Goal: Task Accomplishment & Management: Use online tool/utility

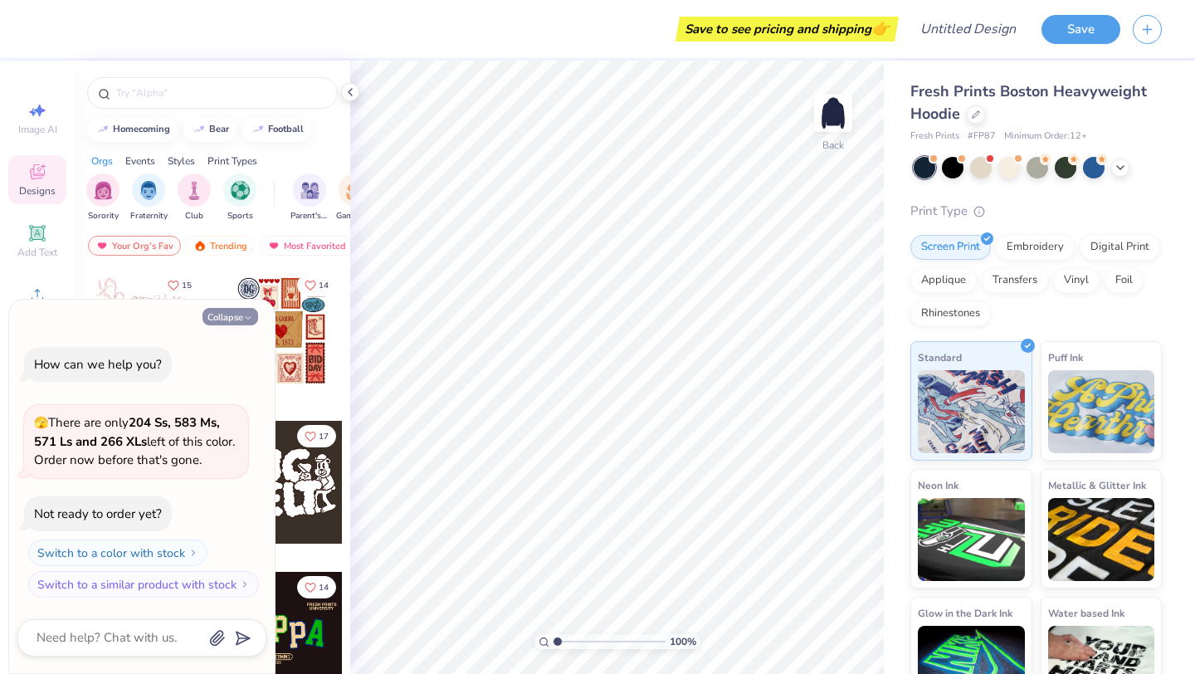
click at [232, 321] on button "Collapse" at bounding box center [230, 316] width 56 height 17
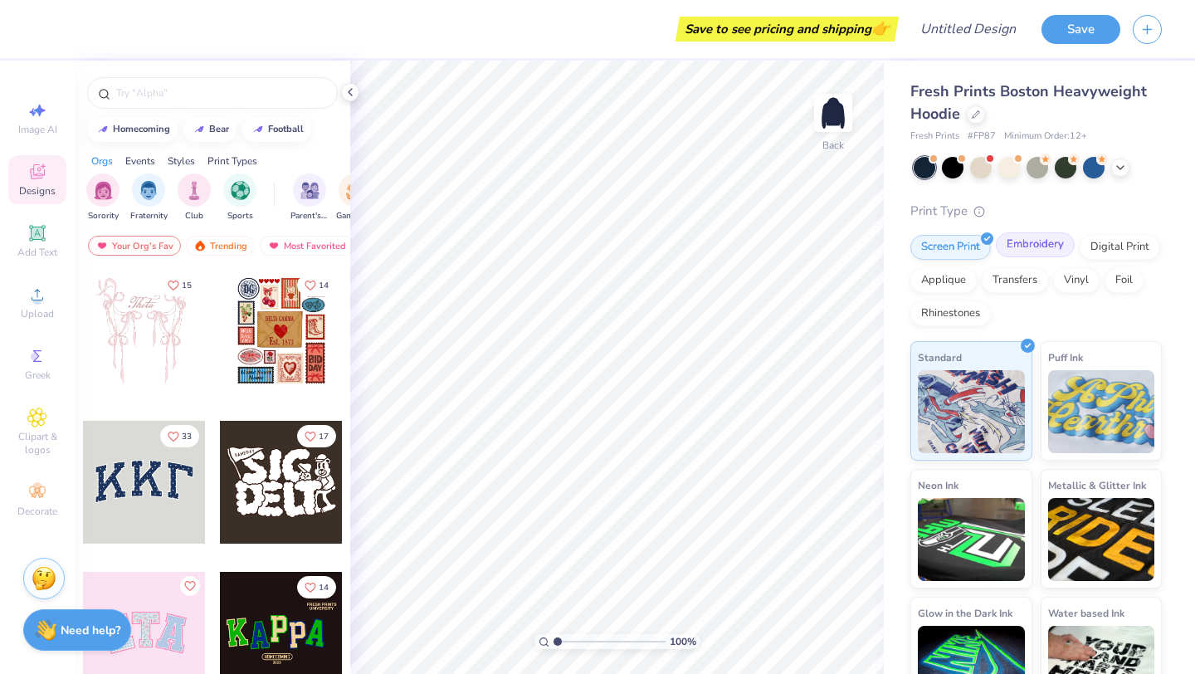
click at [1030, 251] on div "Embroidery" at bounding box center [1034, 244] width 79 height 25
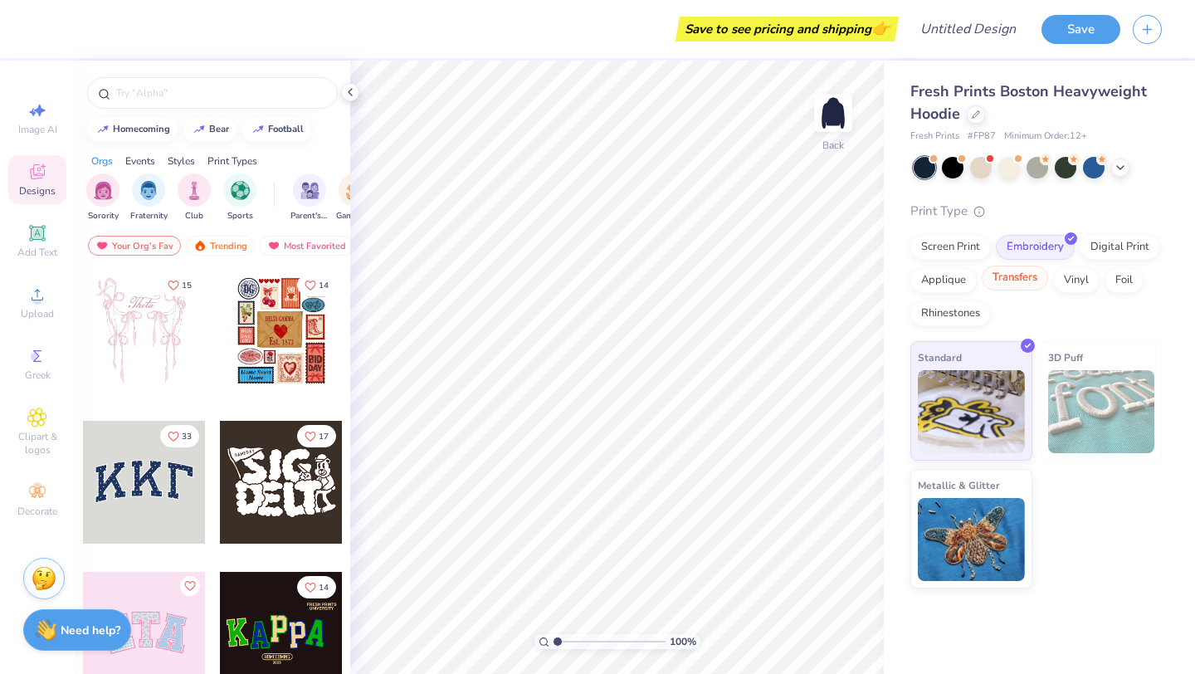
click at [1018, 285] on div "Transfers" at bounding box center [1014, 277] width 66 height 25
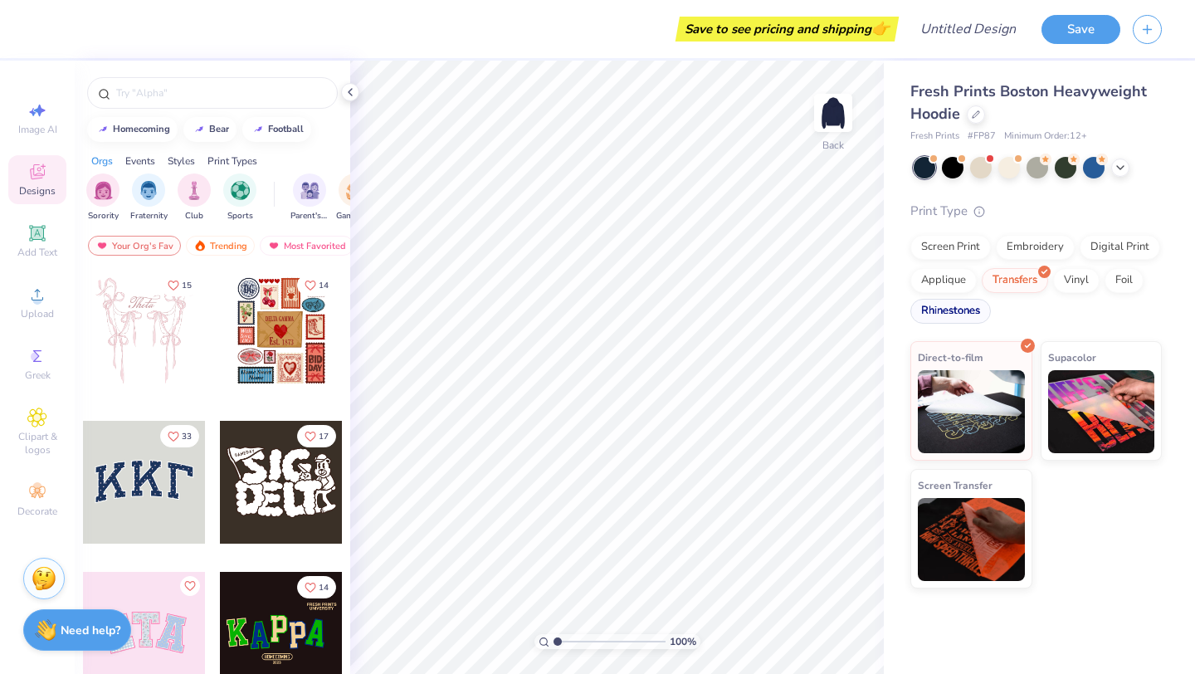
click at [967, 304] on div "Rhinestones" at bounding box center [950, 311] width 80 height 25
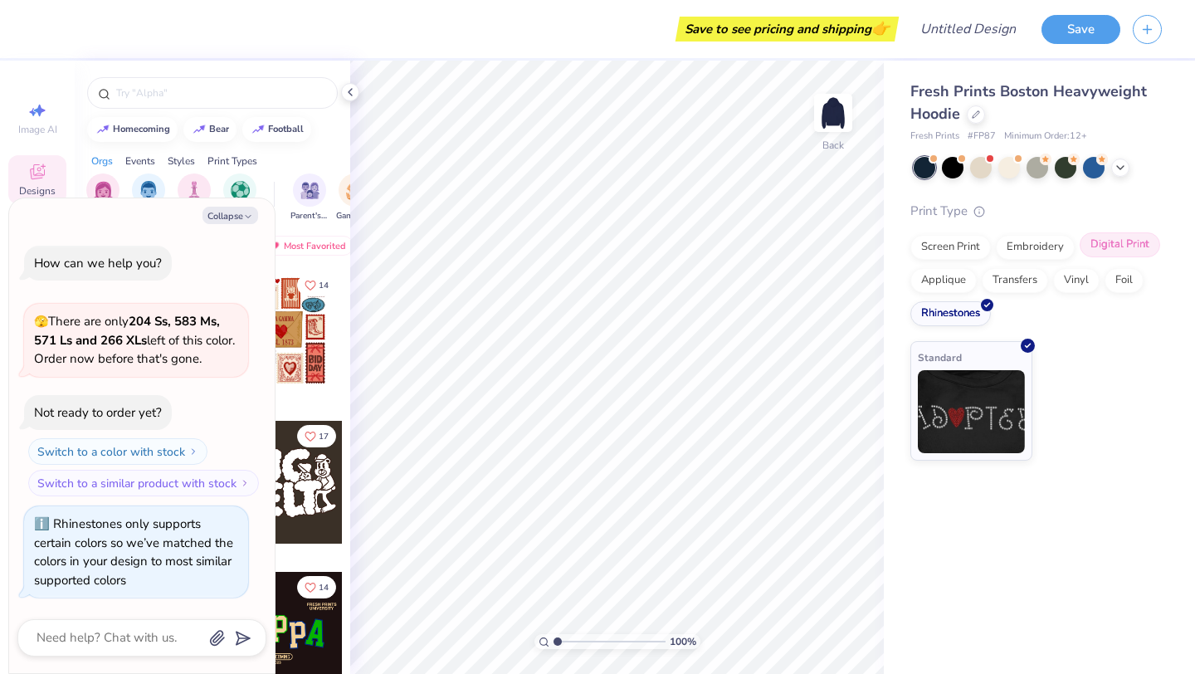
click at [1093, 251] on div "Digital Print" at bounding box center [1119, 244] width 80 height 25
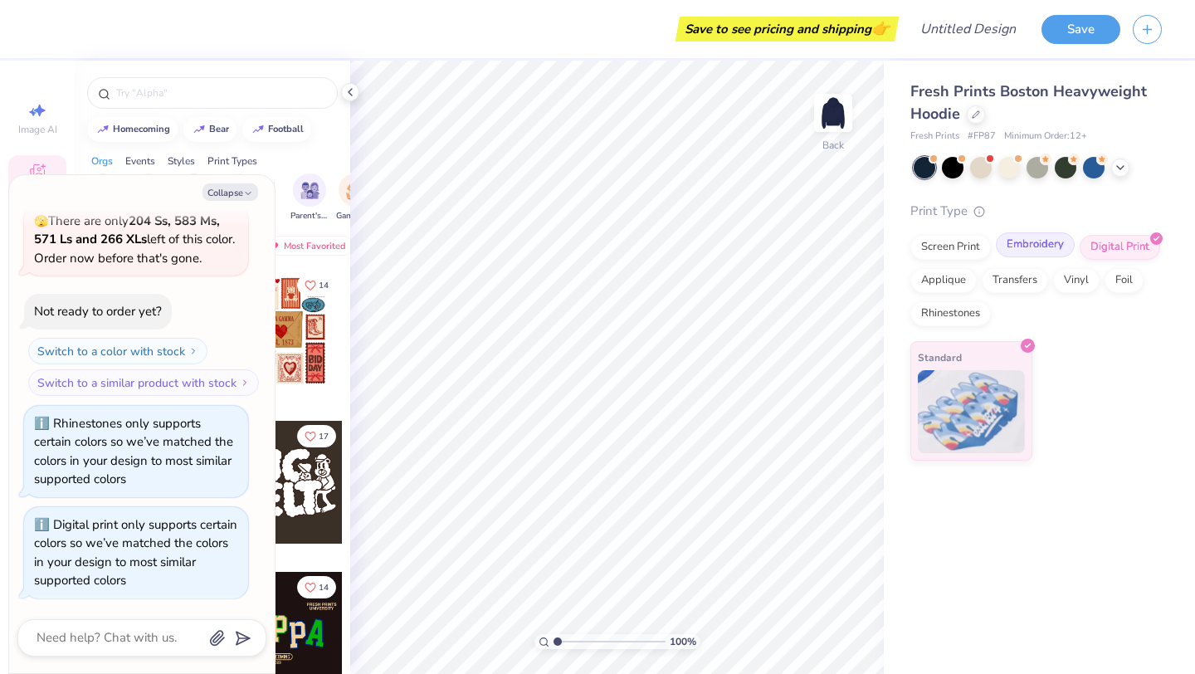
click at [1047, 257] on div "Screen Print Embroidery Digital Print Applique Transfers Vinyl Foil Rhinestones" at bounding box center [1035, 280] width 251 height 91
click at [974, 260] on div "Screen Print Embroidery Digital Print Applique Transfers Vinyl Foil Rhinestones" at bounding box center [1035, 280] width 251 height 91
click at [963, 246] on div "Screen Print" at bounding box center [950, 244] width 80 height 25
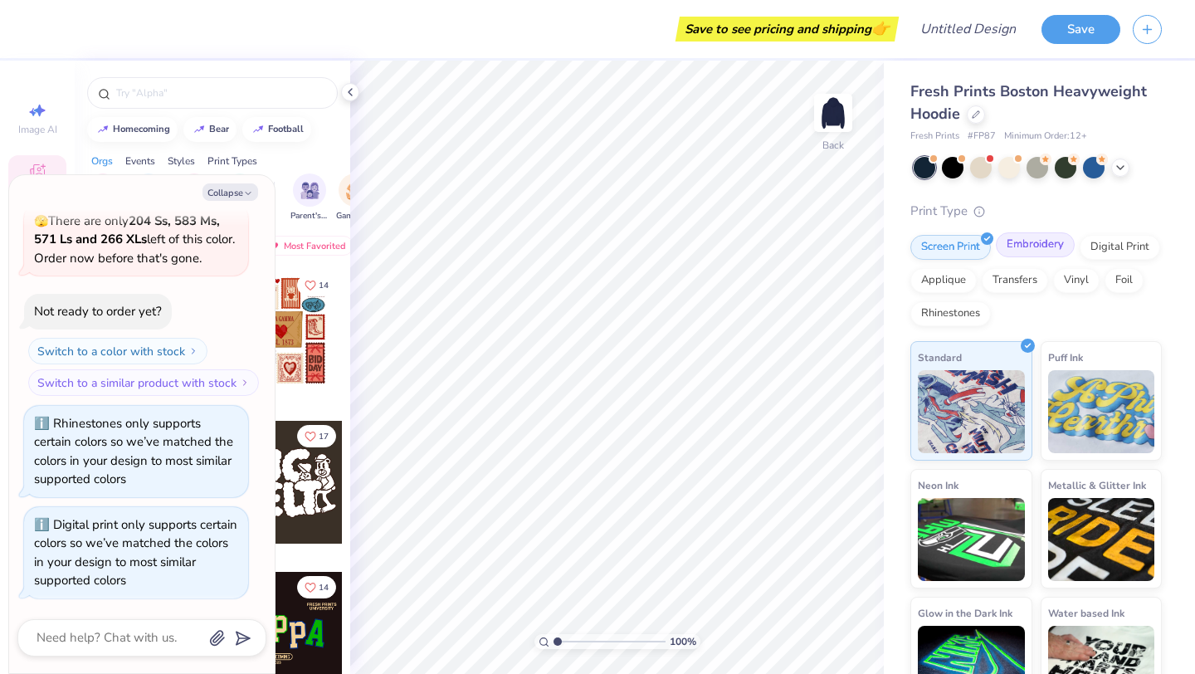
click at [1002, 244] on div "Embroidery" at bounding box center [1034, 244] width 79 height 25
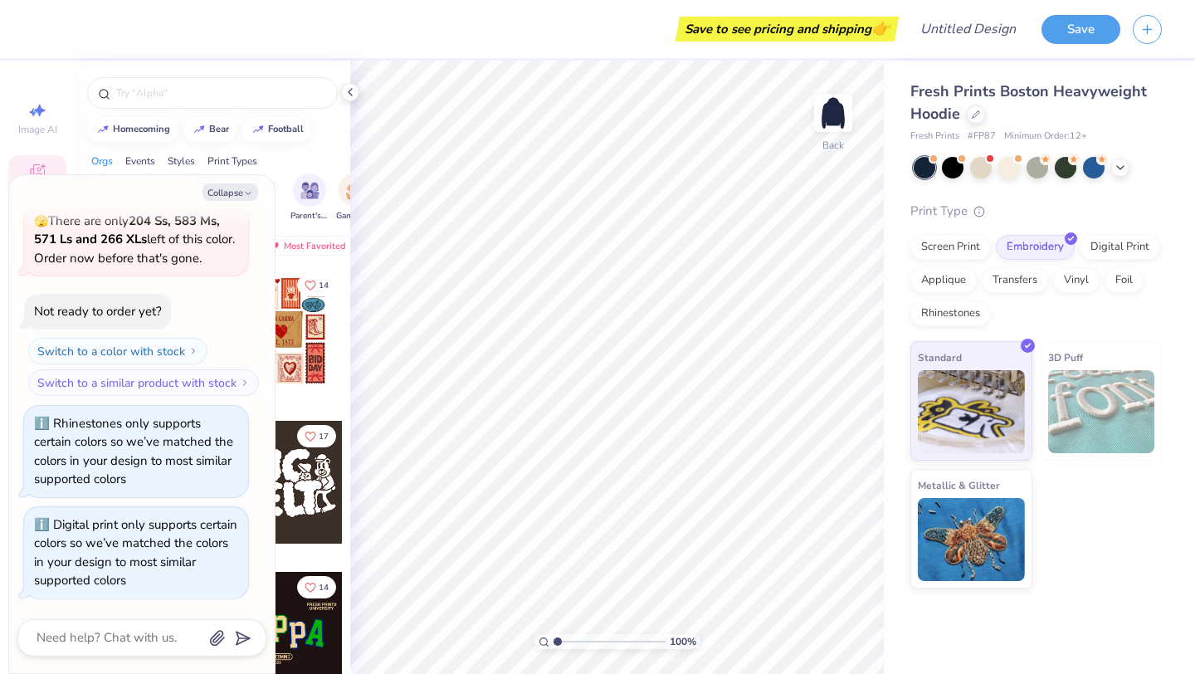
click at [961, 267] on div "Screen Print Embroidery Digital Print Applique Transfers Vinyl Foil Rhinestones" at bounding box center [1035, 280] width 251 height 91
click at [981, 276] on div "Transfers" at bounding box center [1014, 277] width 66 height 25
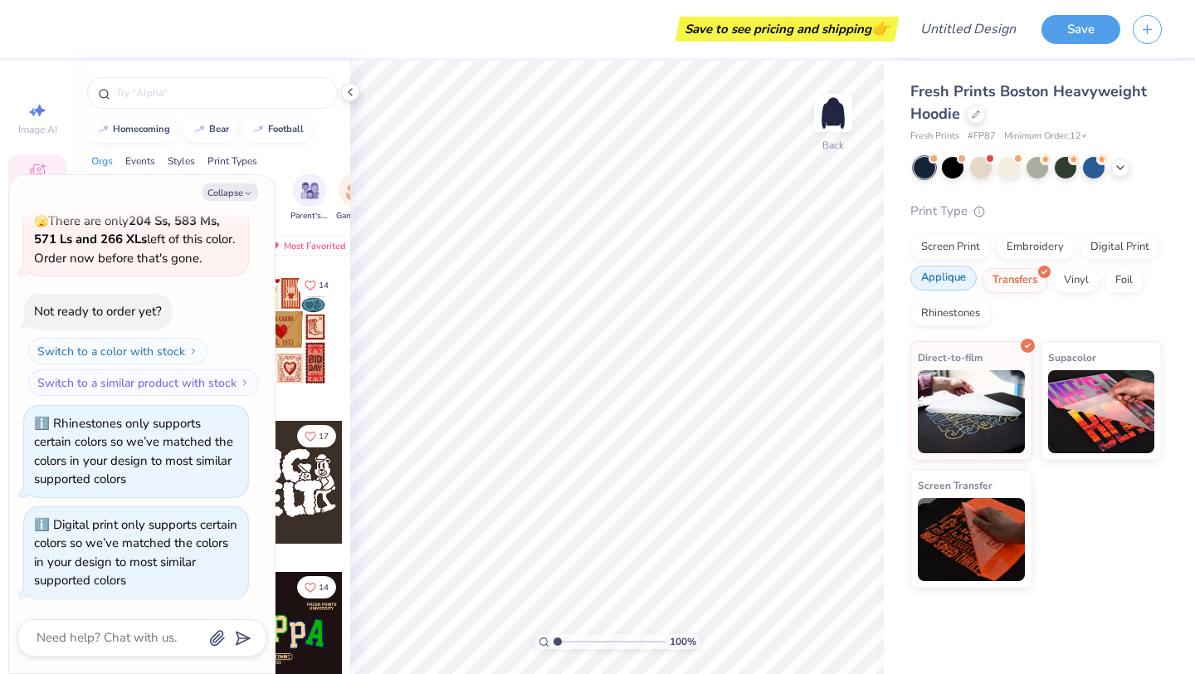
click at [949, 277] on div "Applique" at bounding box center [943, 277] width 66 height 25
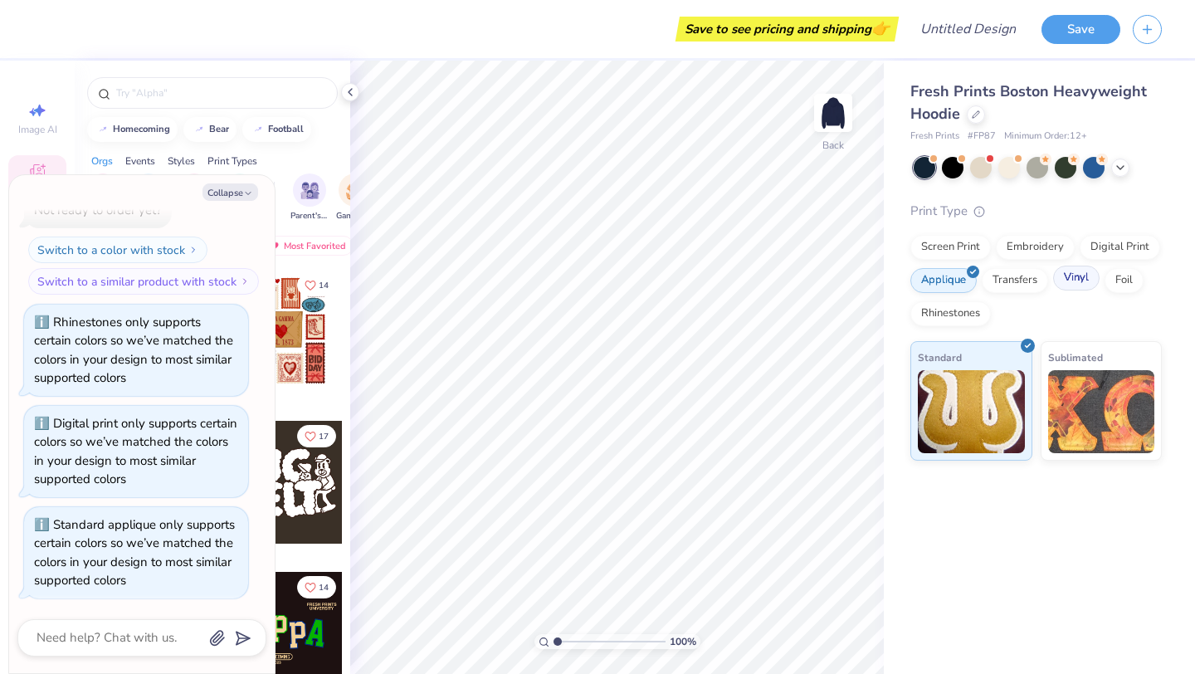
click at [1087, 281] on div "Vinyl" at bounding box center [1076, 277] width 46 height 25
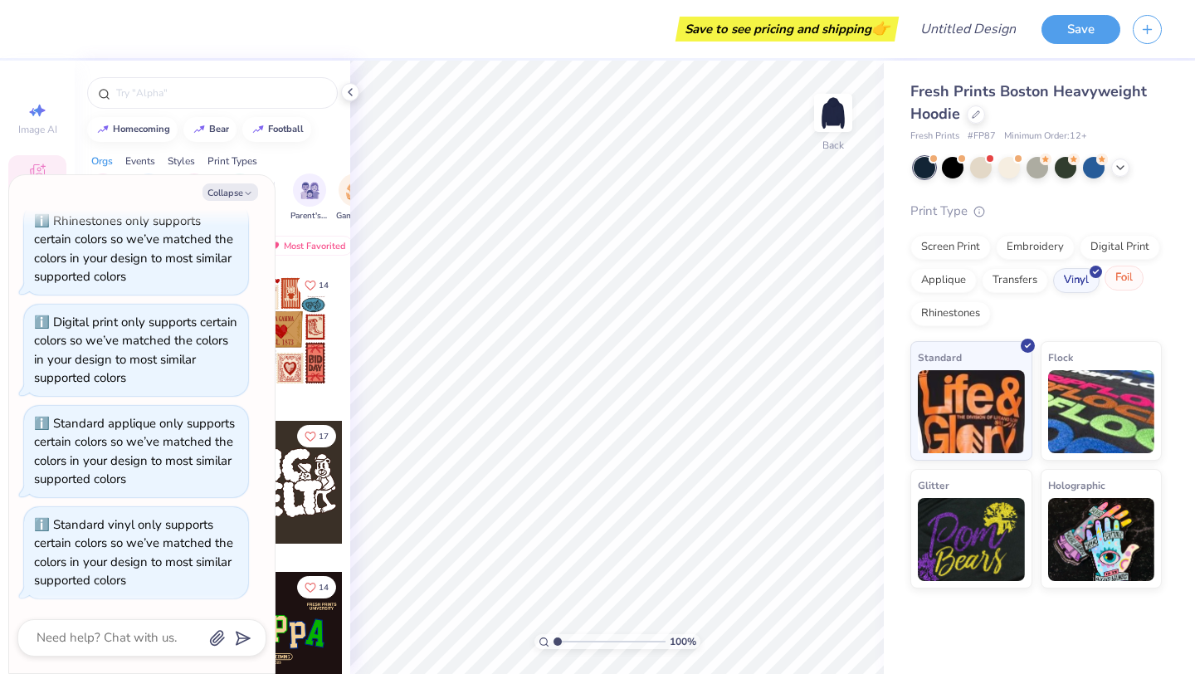
click at [1126, 280] on div "Foil" at bounding box center [1123, 277] width 39 height 25
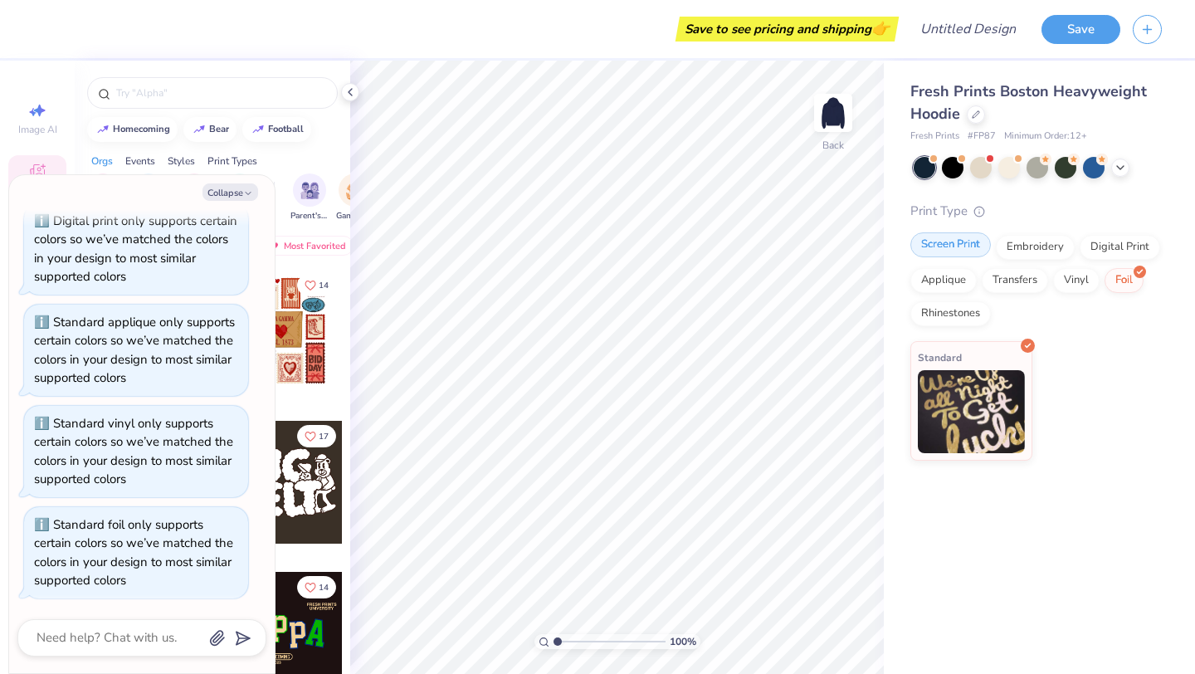
click at [939, 255] on div "Screen Print" at bounding box center [950, 244] width 80 height 25
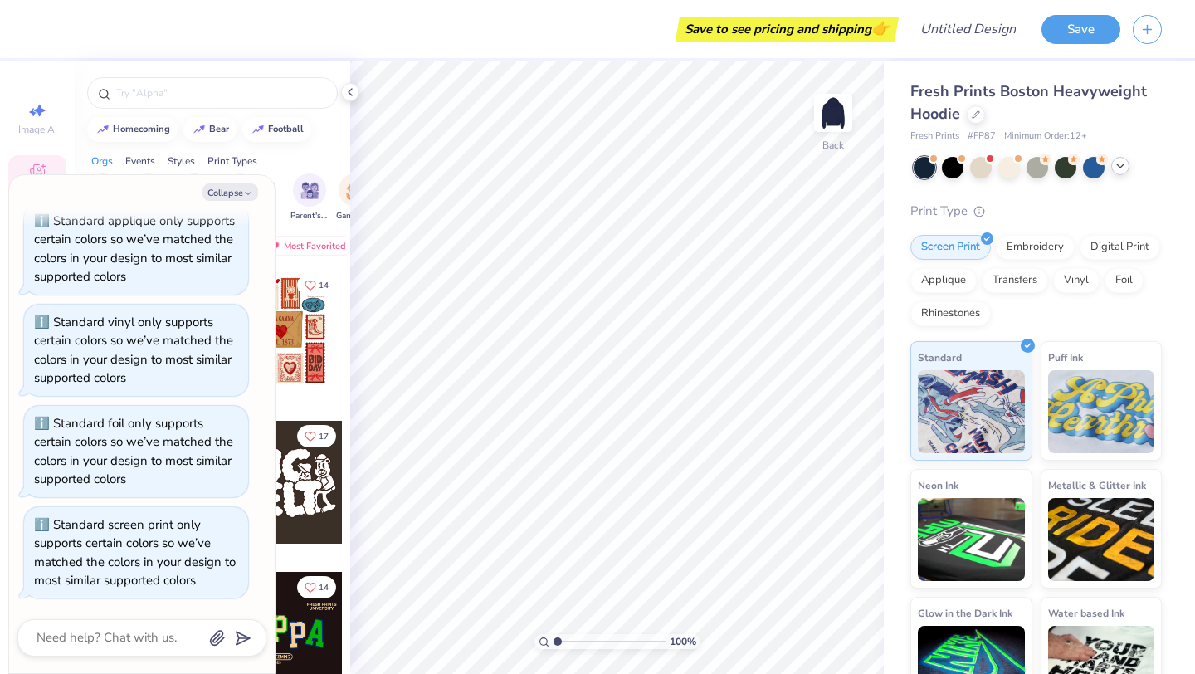
click at [1117, 173] on div at bounding box center [1120, 166] width 18 height 18
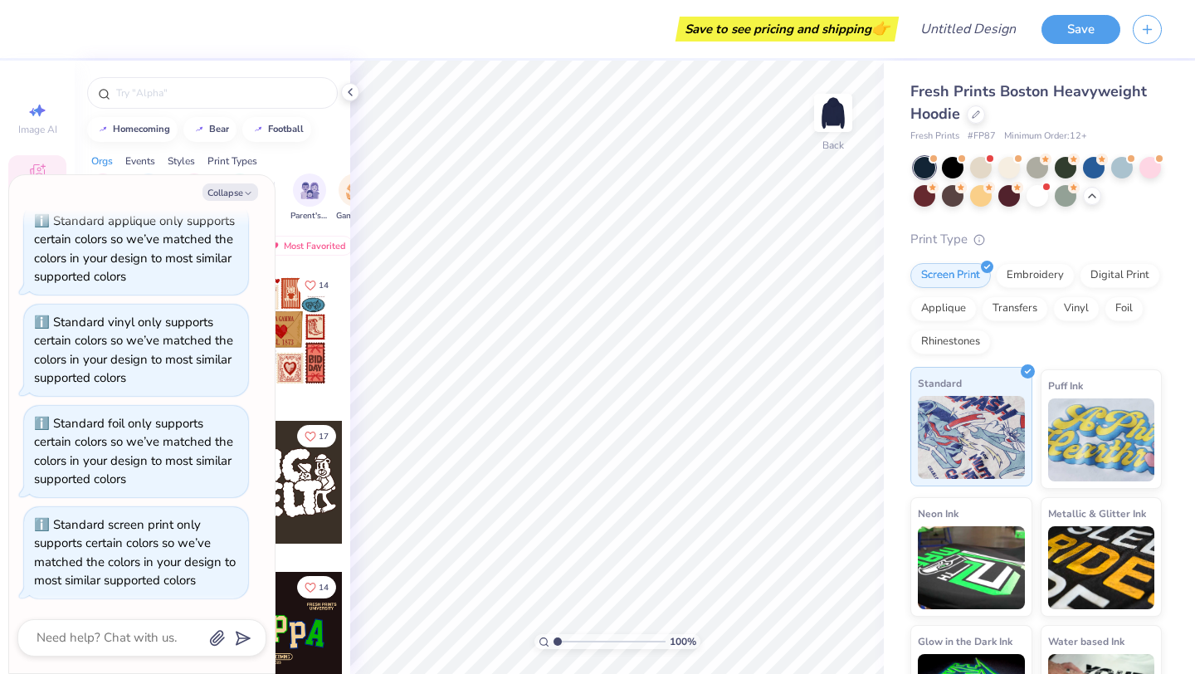
scroll to position [71, 0]
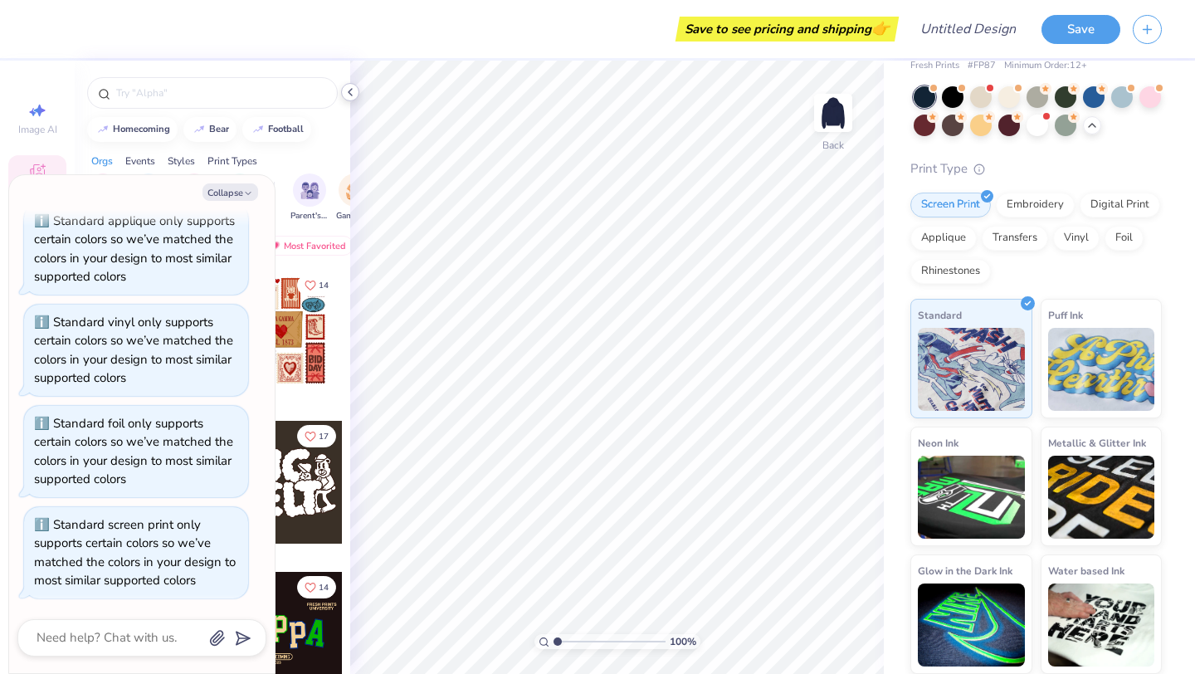
click at [351, 90] on icon at bounding box center [349, 91] width 13 height 13
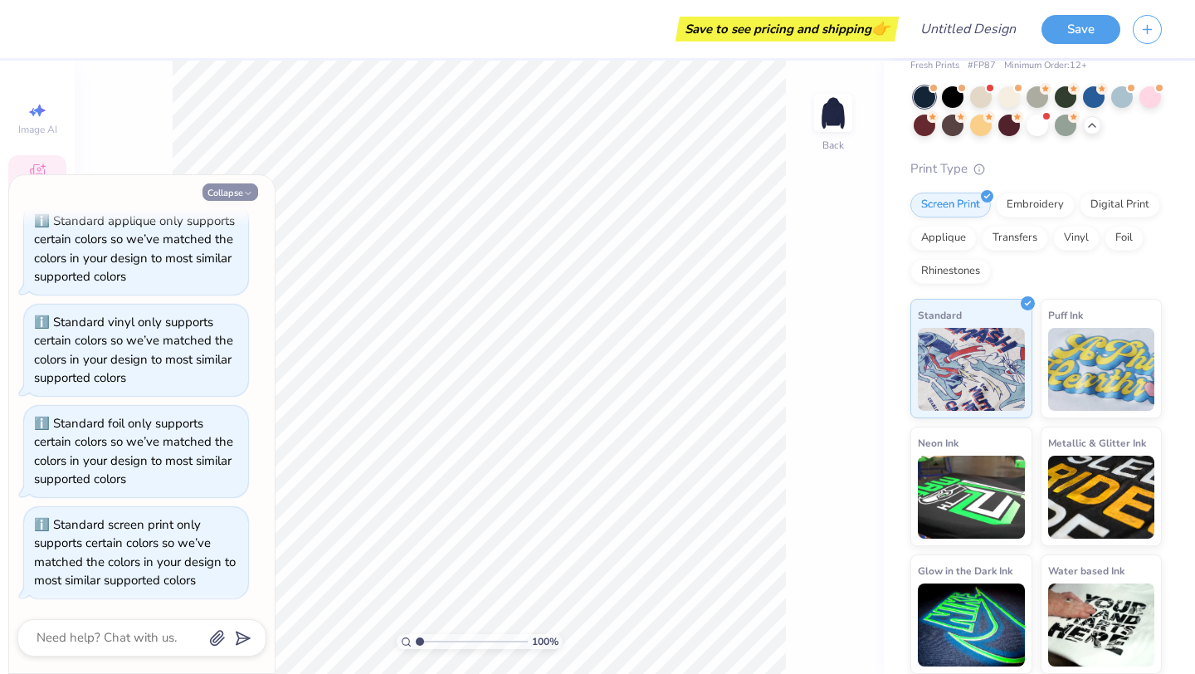
click at [231, 196] on button "Collapse" at bounding box center [230, 191] width 56 height 17
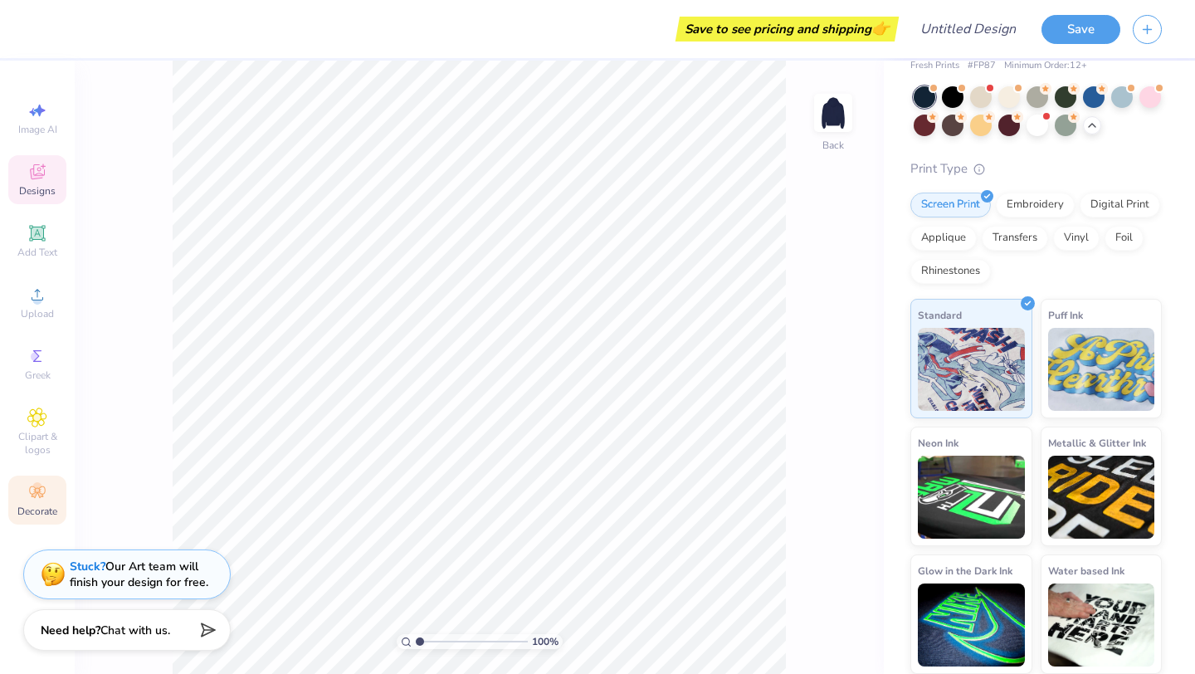
click at [51, 494] on div "Decorate" at bounding box center [37, 499] width 58 height 49
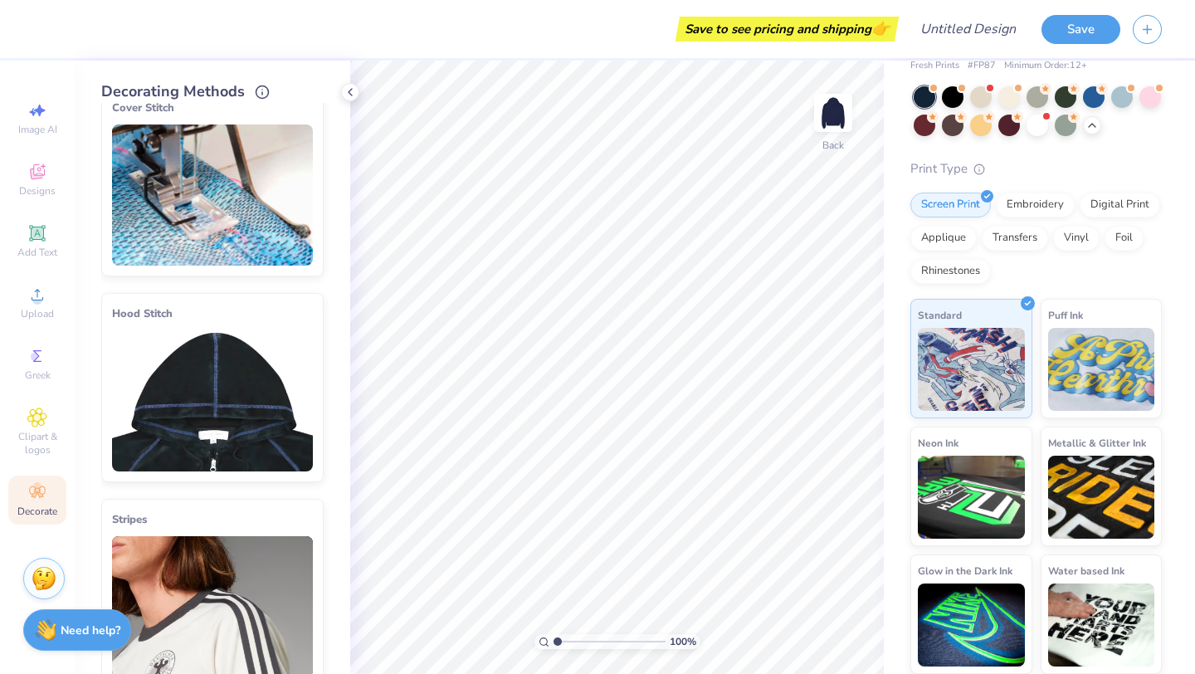
scroll to position [27, 0]
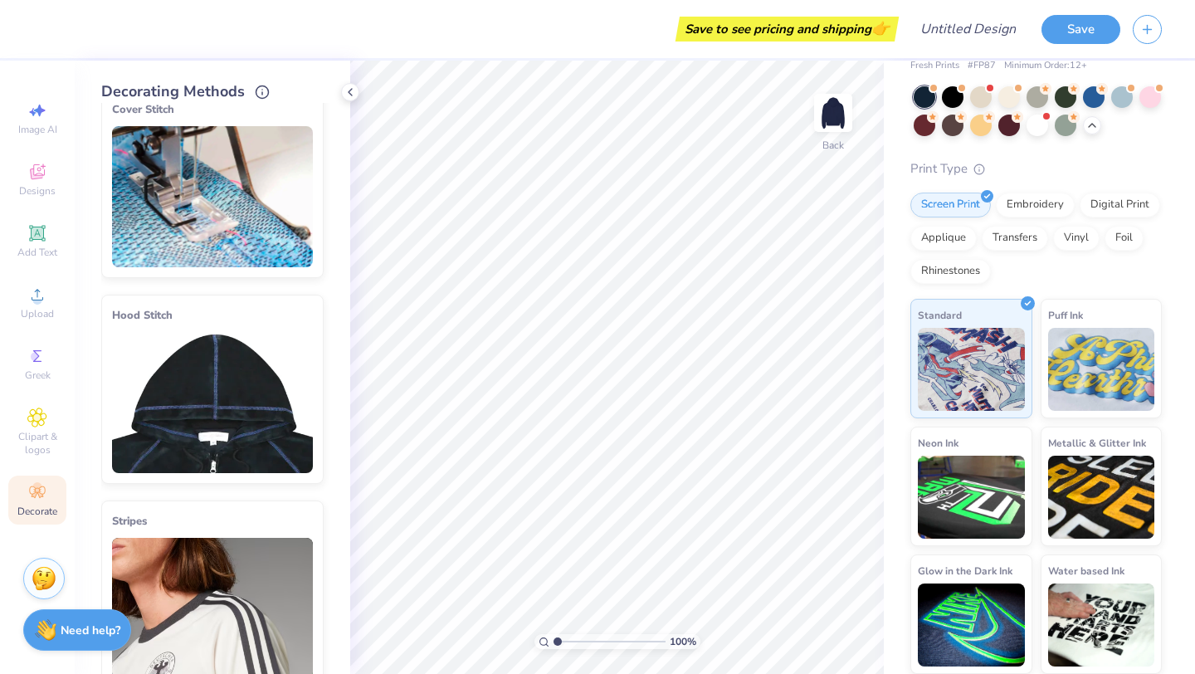
click at [251, 389] on img at bounding box center [212, 402] width 201 height 141
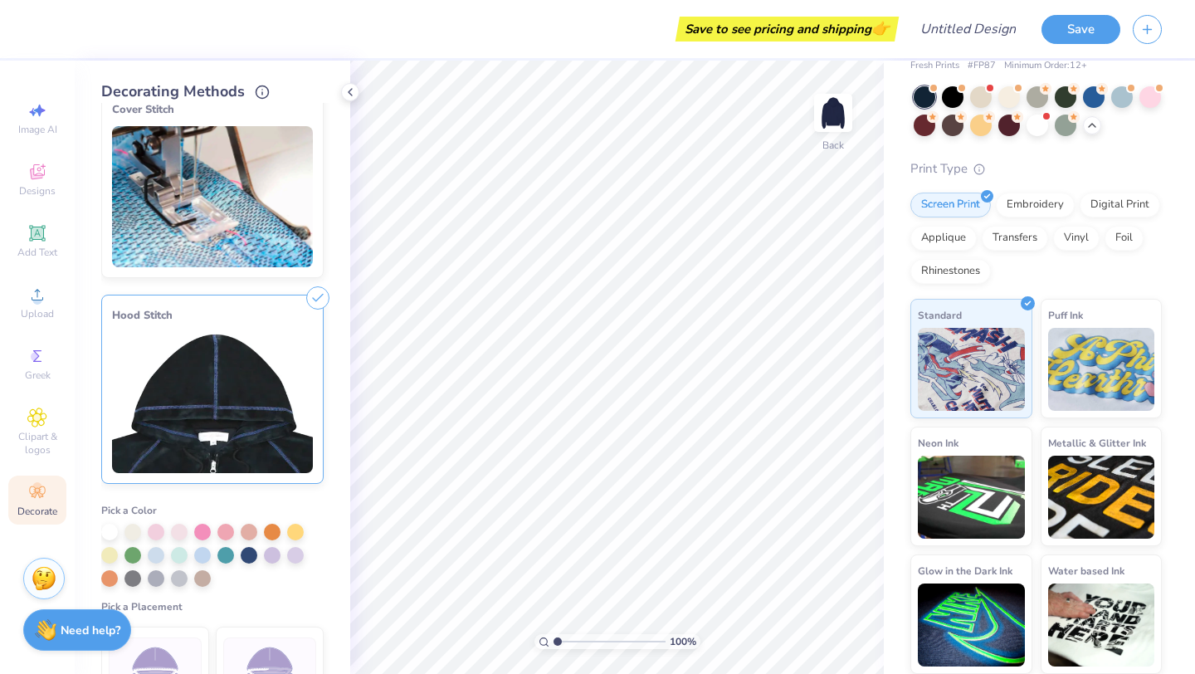
click at [192, 531] on div at bounding box center [212, 554] width 222 height 63
click at [205, 531] on div at bounding box center [202, 530] width 17 height 17
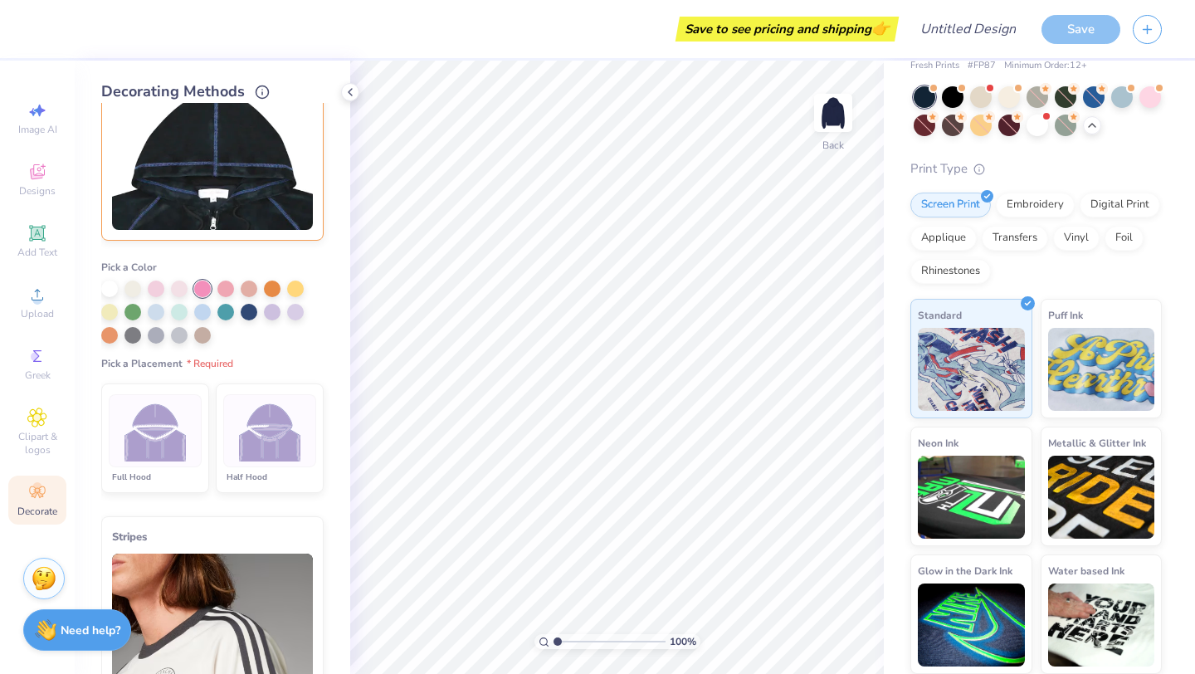
scroll to position [271, 0]
click at [157, 440] on img at bounding box center [155, 430] width 62 height 62
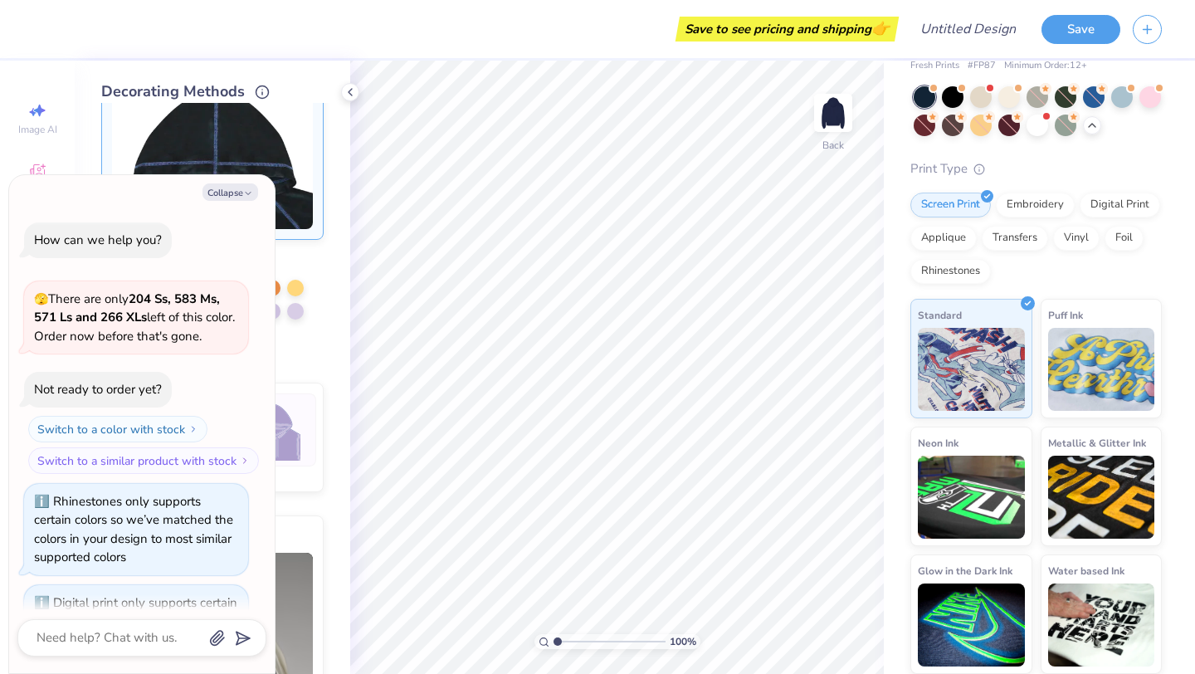
scroll to position [603, 0]
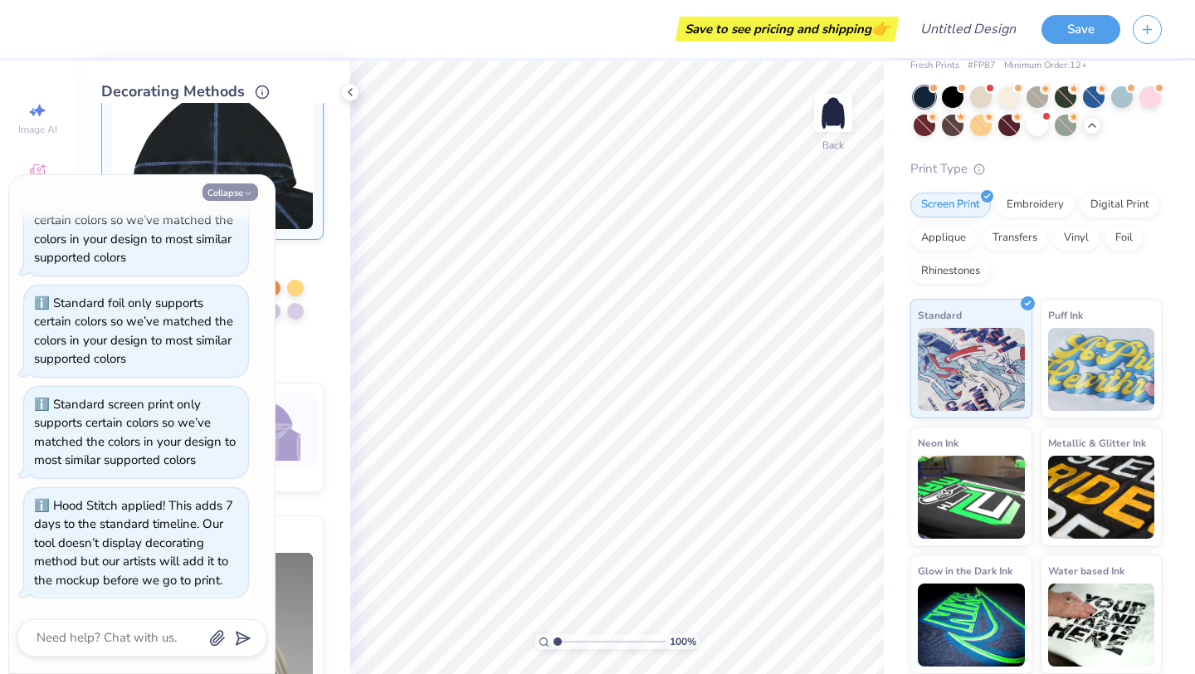
click at [248, 193] on polyline "button" at bounding box center [248, 193] width 5 height 2
type textarea "x"
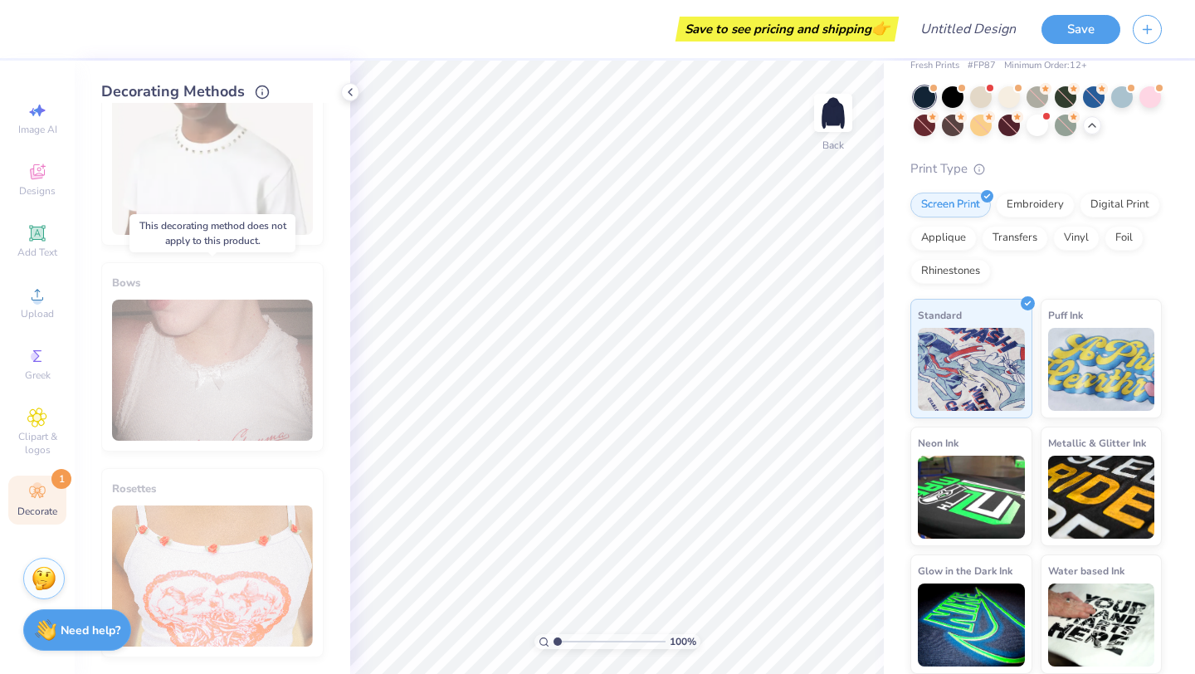
scroll to position [1140, 0]
click at [204, 231] on div "Studs" at bounding box center [212, 152] width 222 height 189
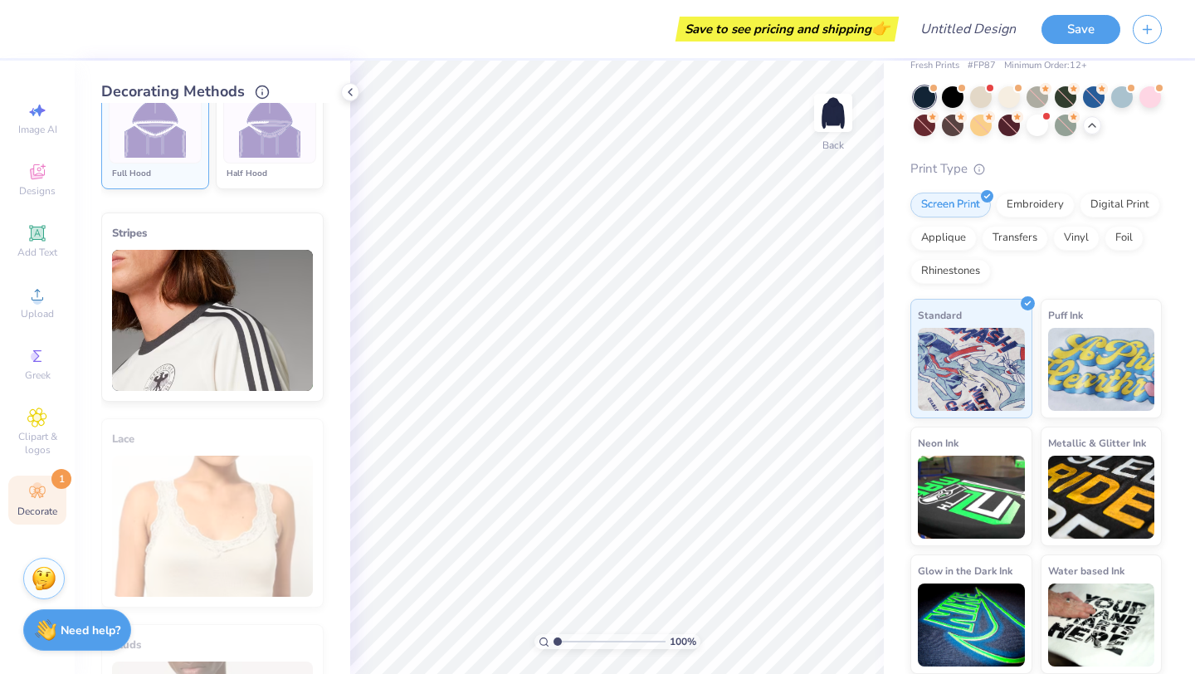
scroll to position [437, 0]
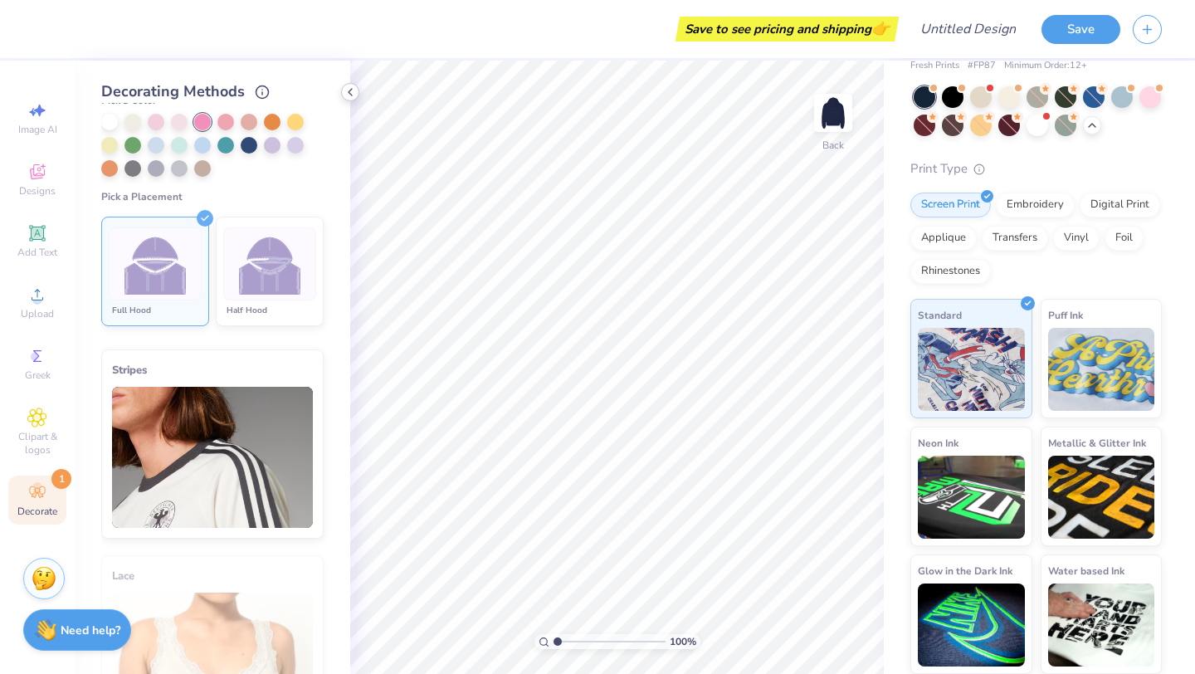
click at [355, 93] on icon at bounding box center [349, 91] width 13 height 13
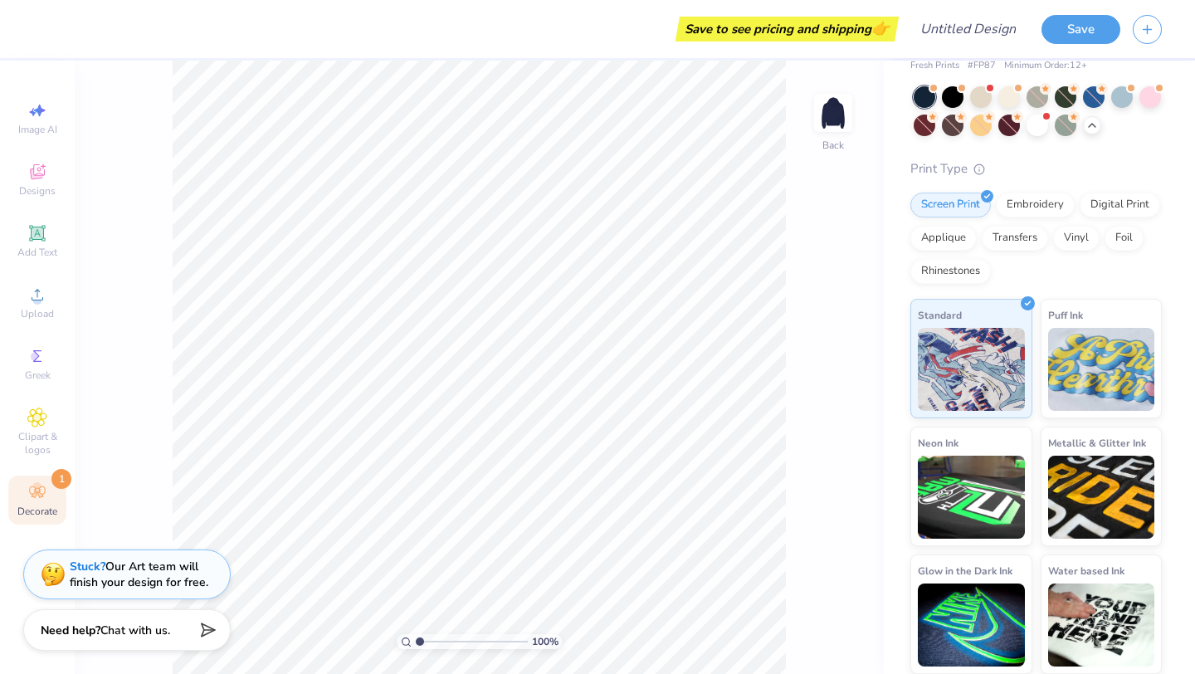
scroll to position [0, 0]
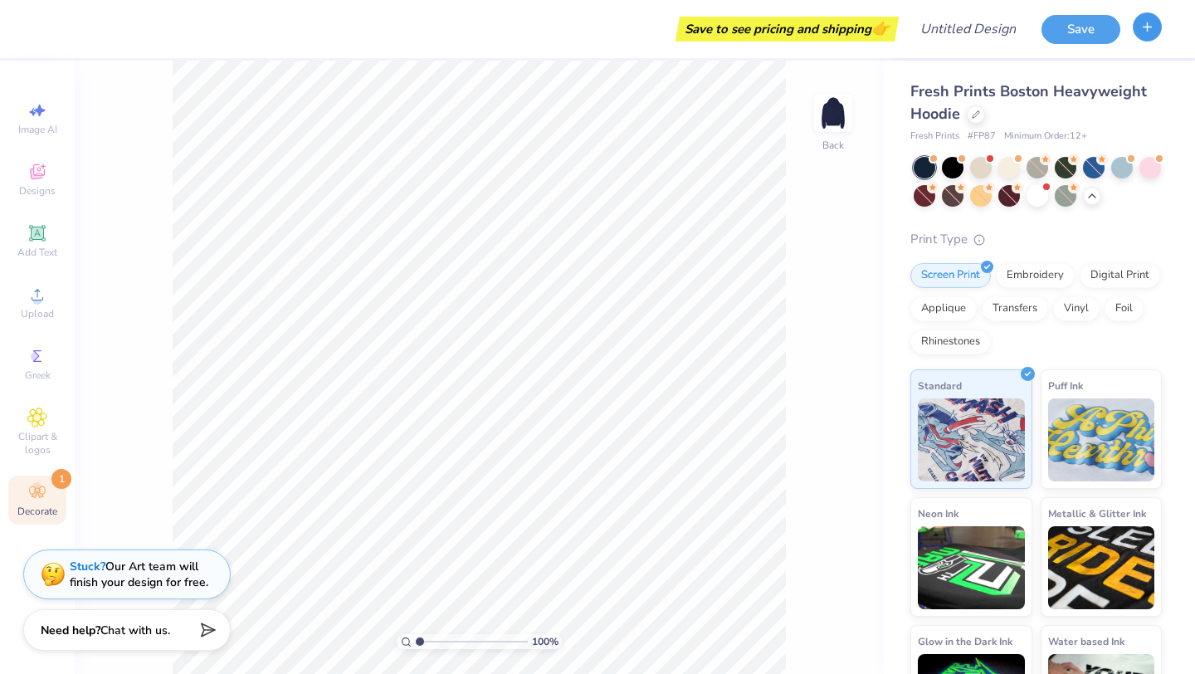
click at [1156, 22] on button "button" at bounding box center [1146, 26] width 29 height 29
click at [1148, 32] on icon "button" at bounding box center [1147, 27] width 14 height 14
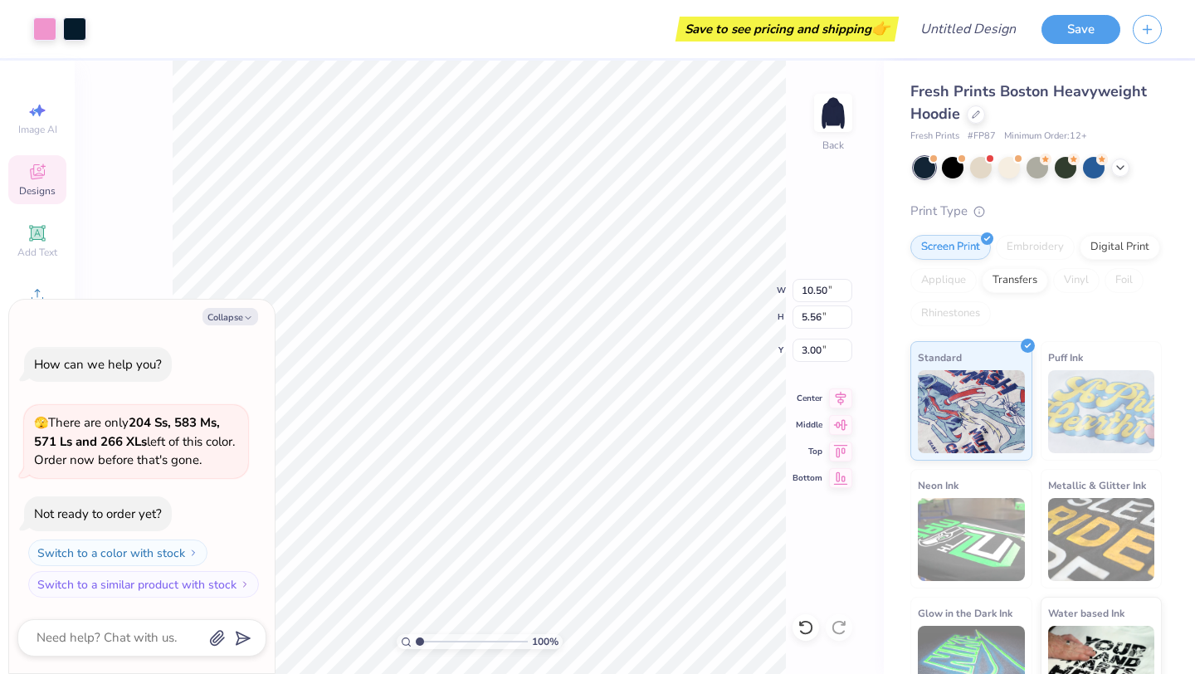
type textarea "x"
type input "2.11"
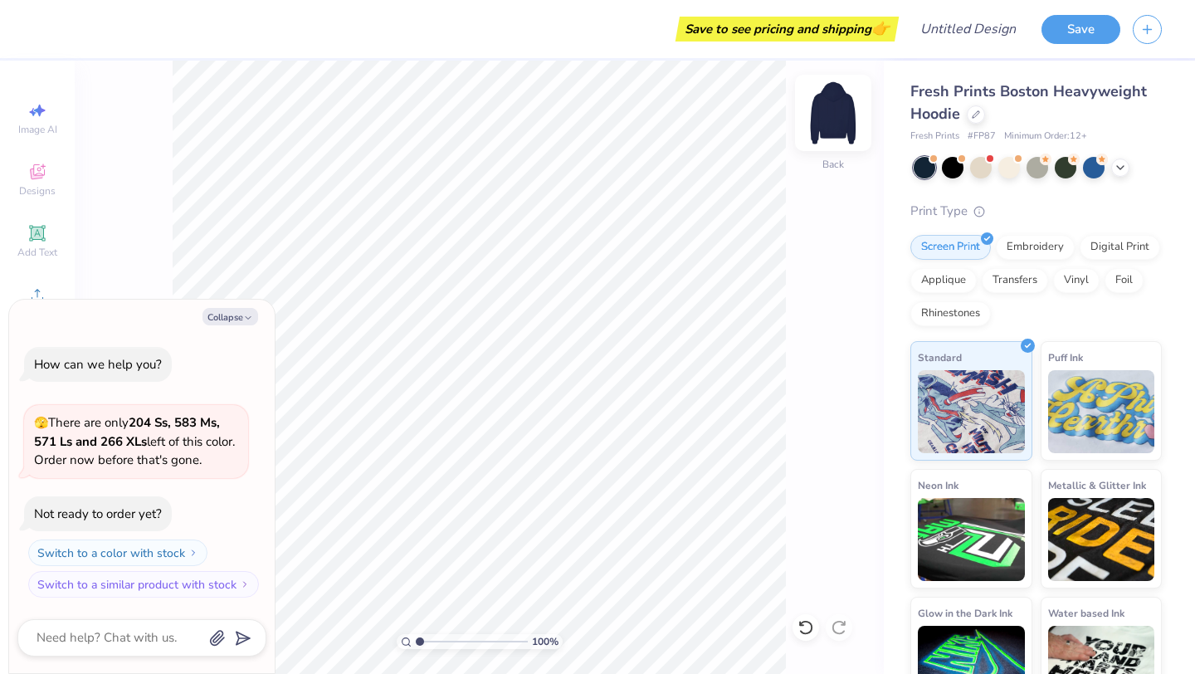
click at [843, 140] on div "Back" at bounding box center [833, 123] width 38 height 59
click at [244, 320] on icon "button" at bounding box center [248, 318] width 10 height 10
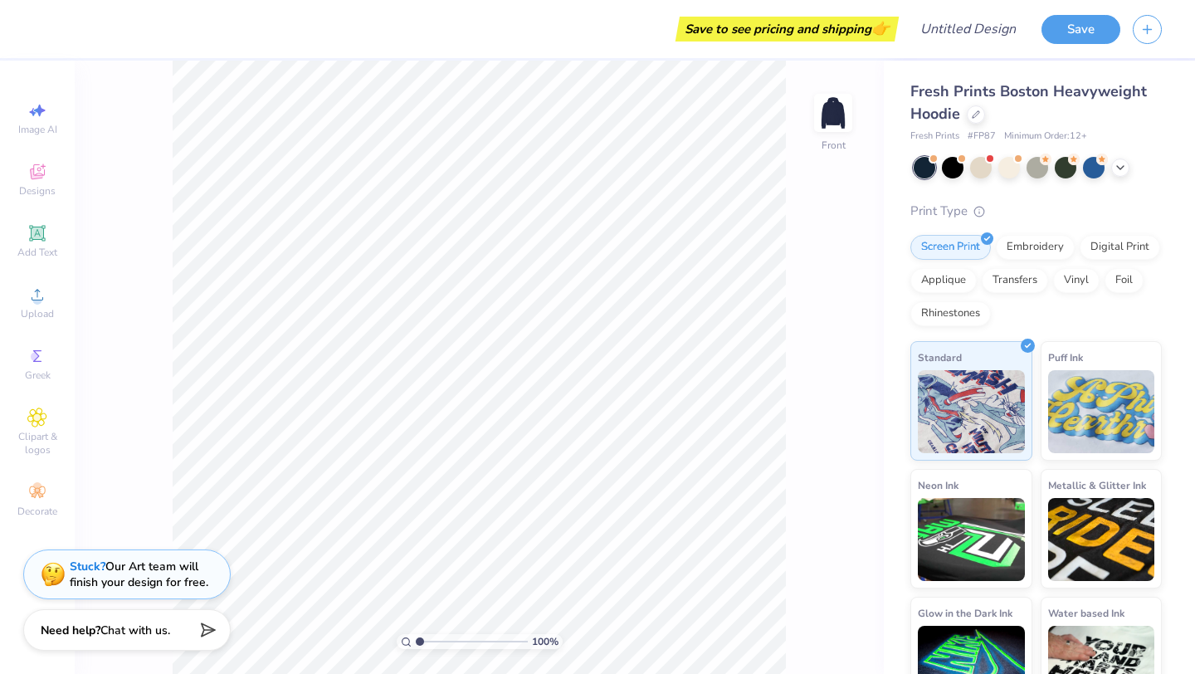
click at [19, 398] on div "Image AI Designs Add Text Upload Greek Clipart & logos Decorate" at bounding box center [37, 309] width 58 height 431
click at [27, 403] on div "Clipart & logos" at bounding box center [37, 432] width 58 height 62
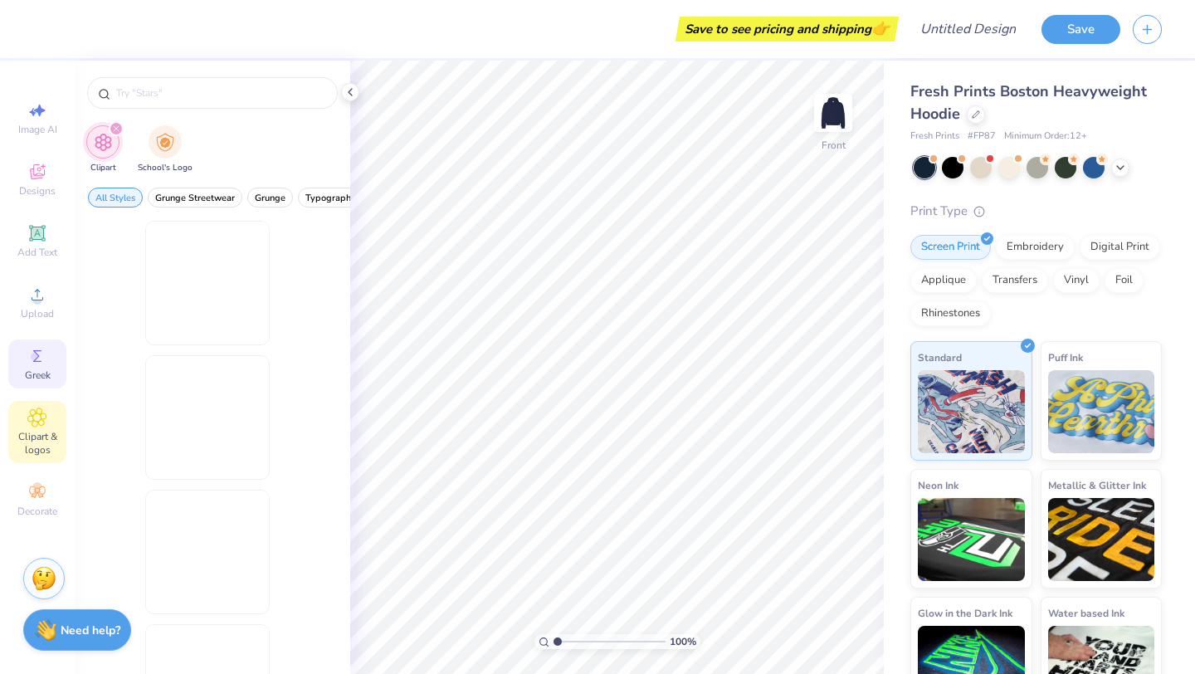
click at [32, 363] on icon at bounding box center [37, 356] width 20 height 20
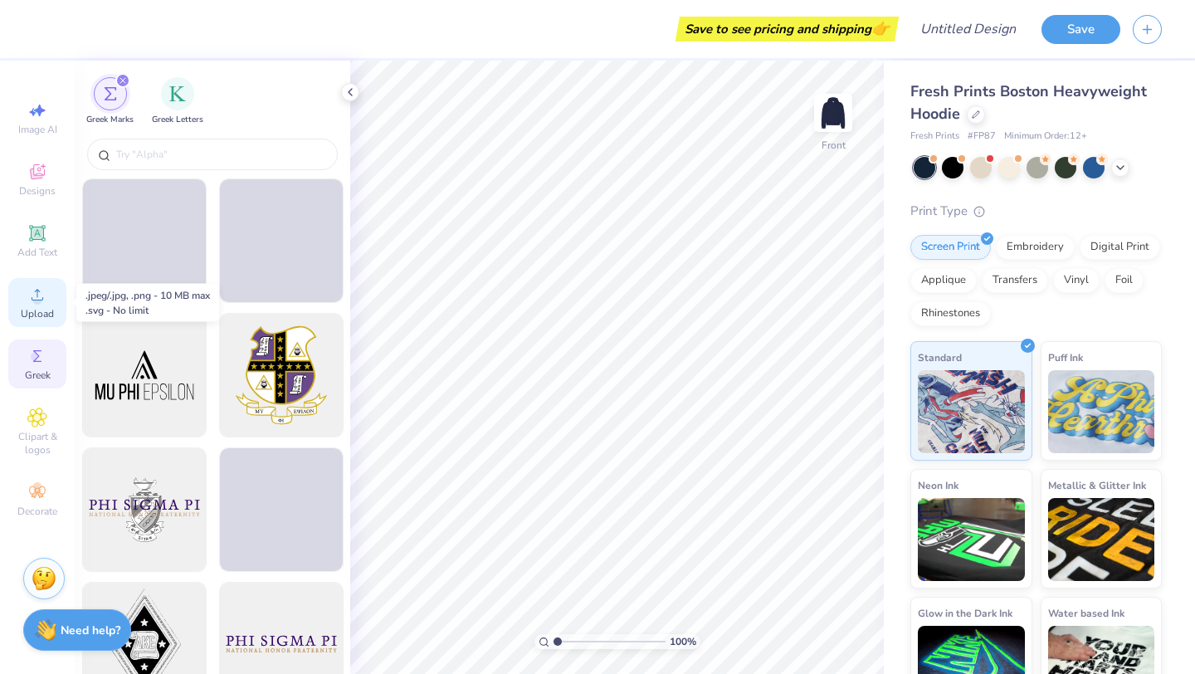
click at [42, 308] on span "Upload" at bounding box center [37, 313] width 33 height 13
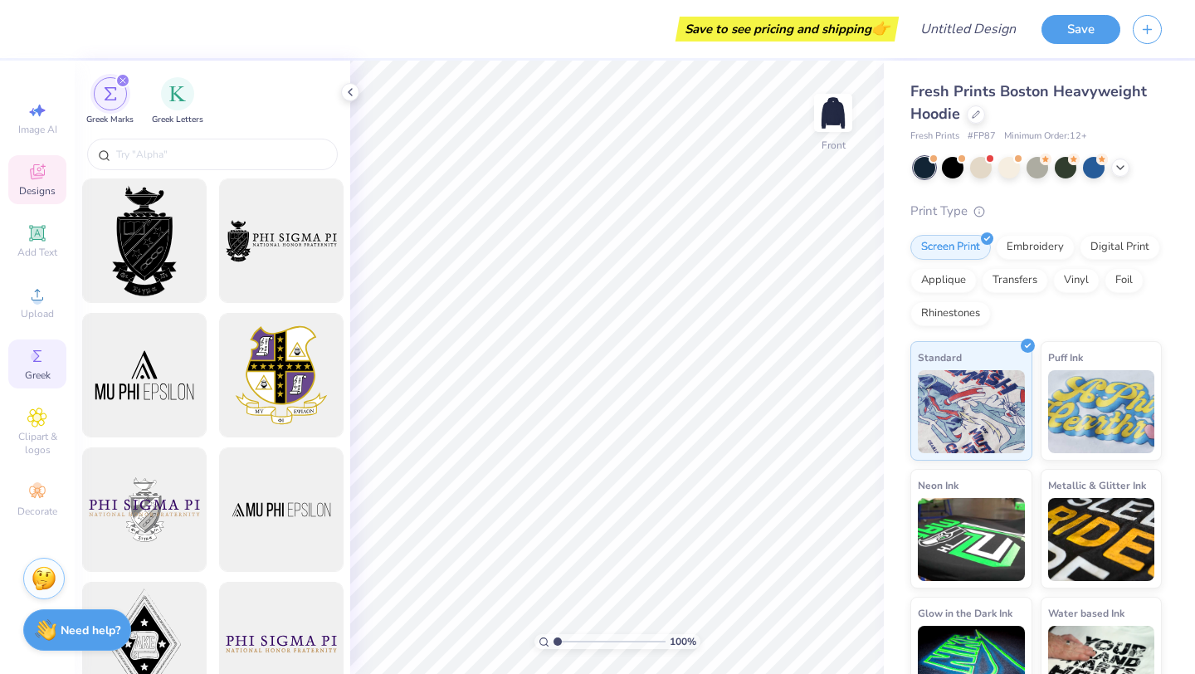
click at [37, 193] on span "Designs" at bounding box center [37, 190] width 36 height 13
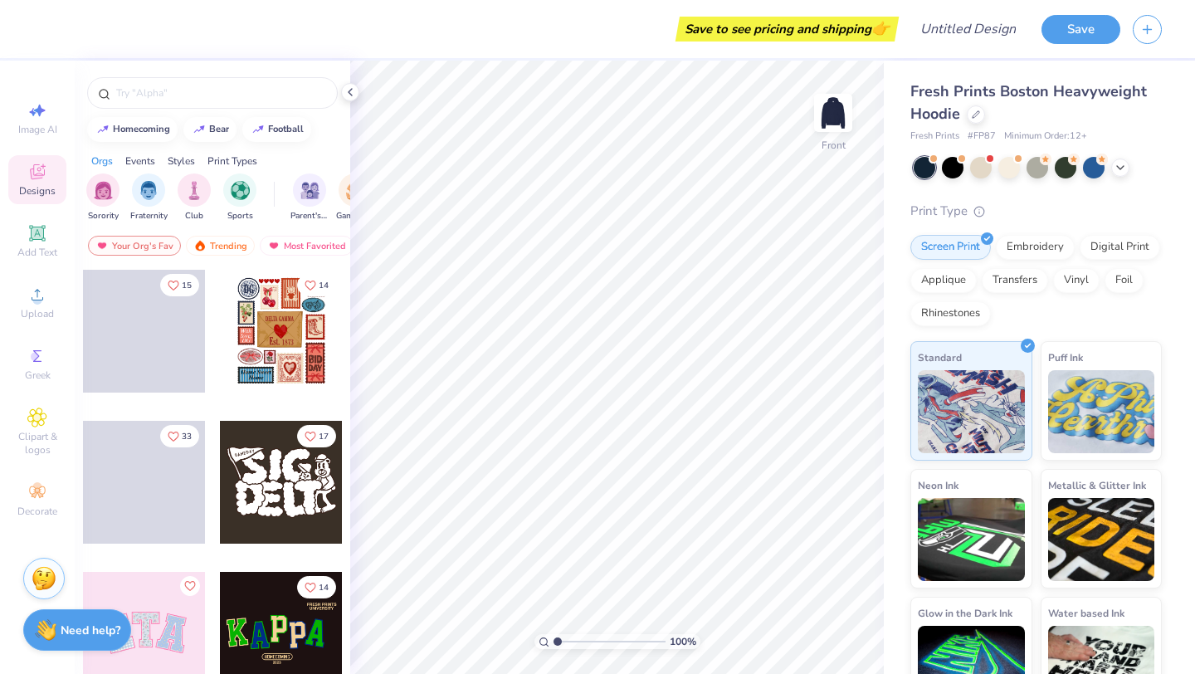
click at [296, 308] on div at bounding box center [281, 331] width 123 height 123
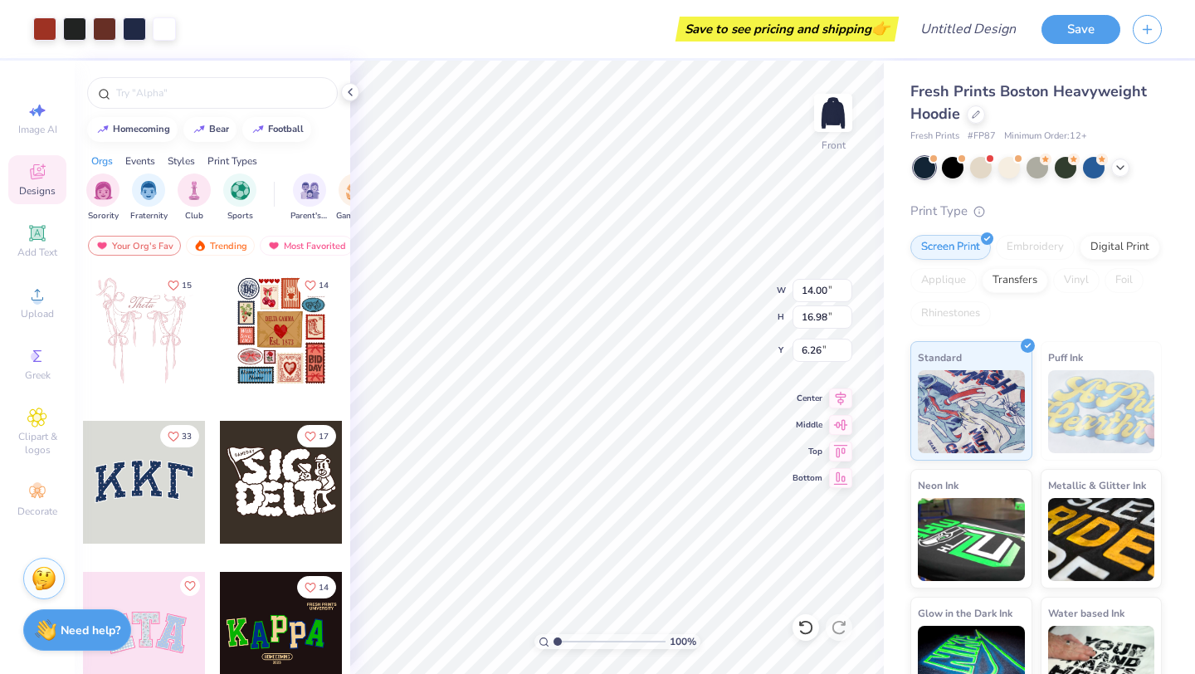
type textarea "x"
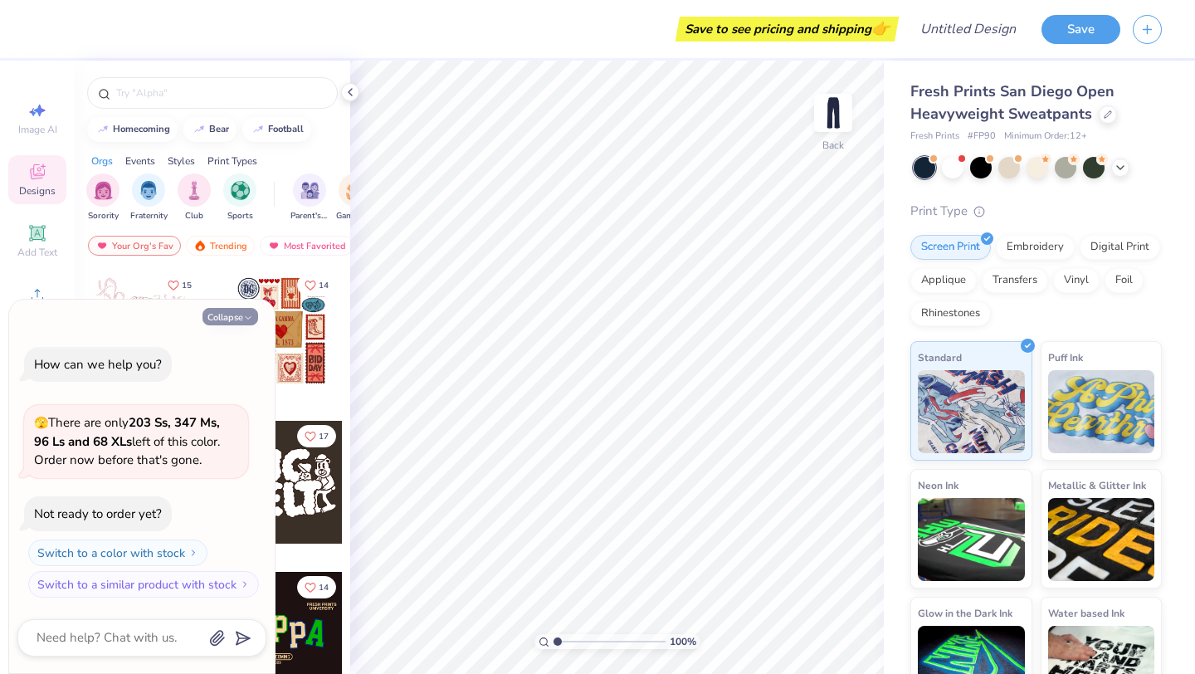
click at [235, 322] on button "Collapse" at bounding box center [230, 316] width 56 height 17
type textarea "x"
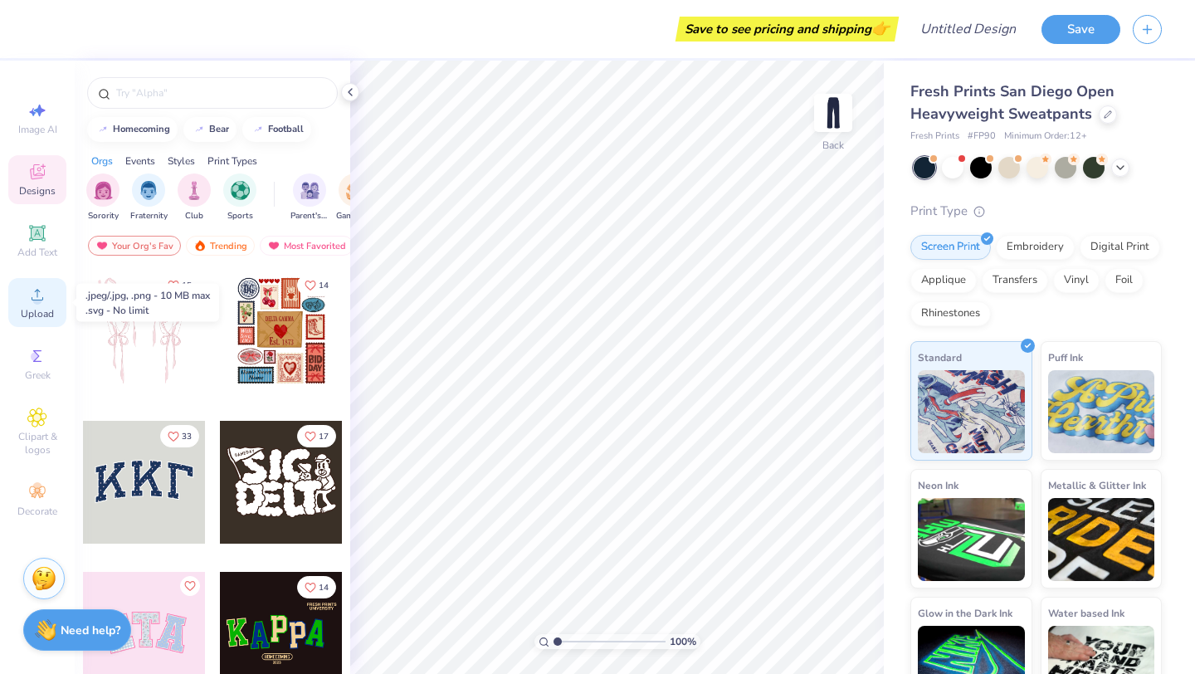
click at [28, 310] on span "Upload" at bounding box center [37, 313] width 33 height 13
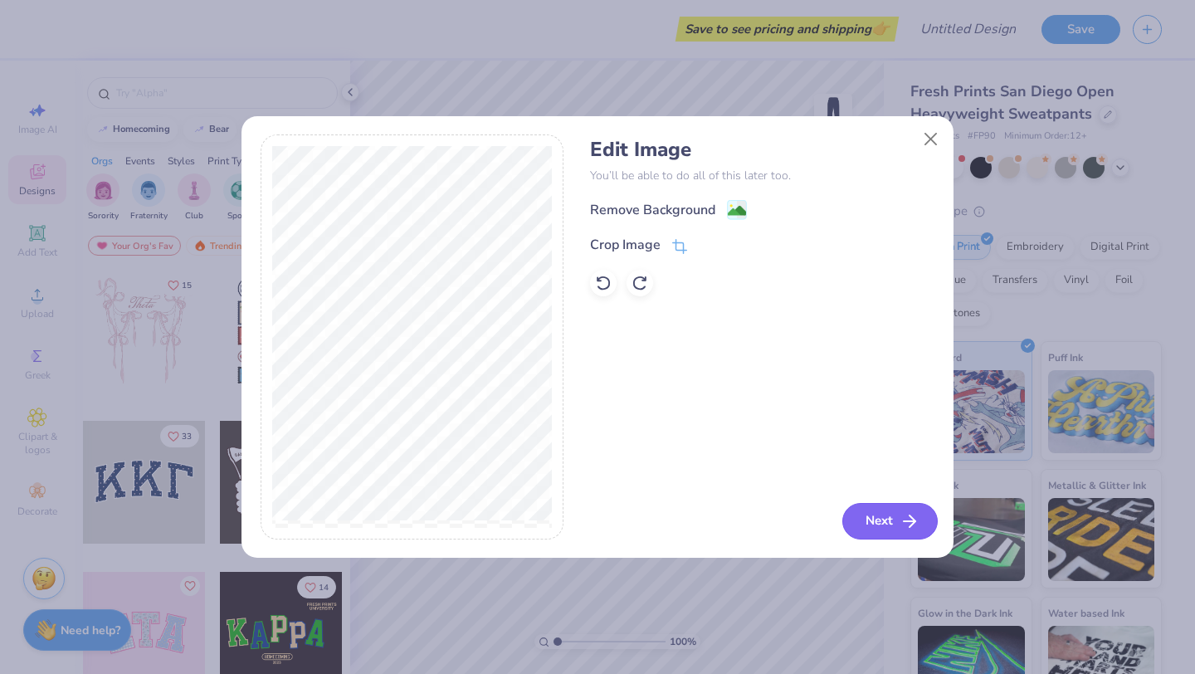
click at [883, 524] on button "Next" at bounding box center [889, 521] width 95 height 36
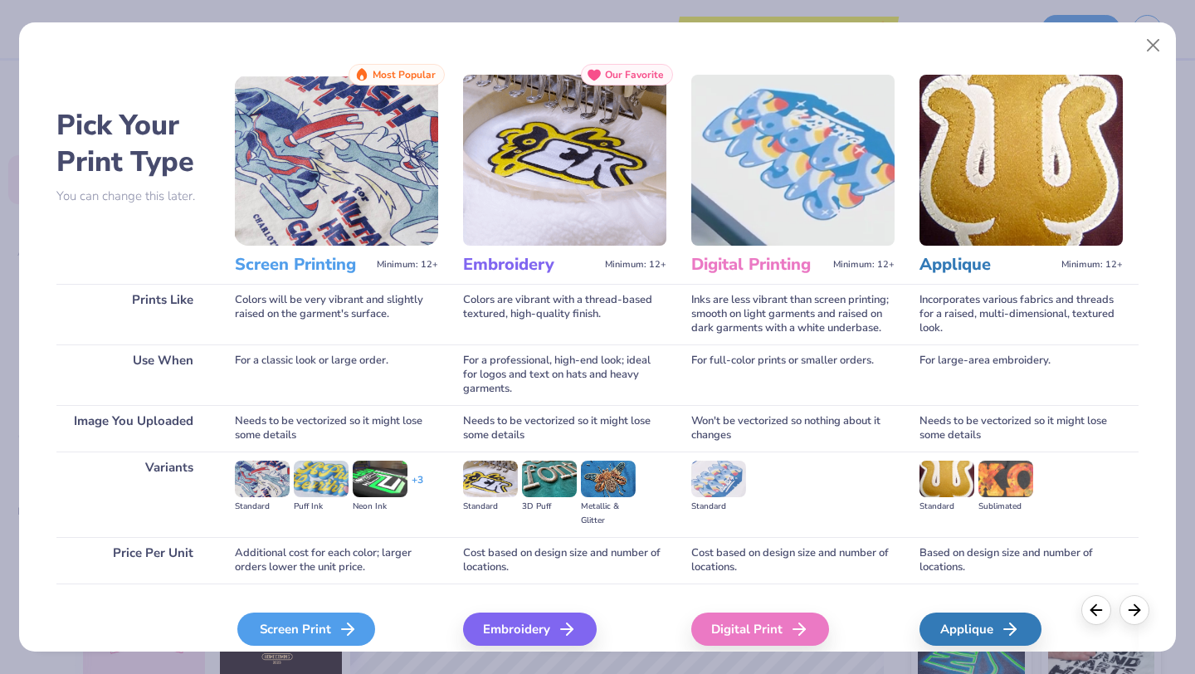
click at [331, 620] on div "Screen Print" at bounding box center [306, 628] width 138 height 33
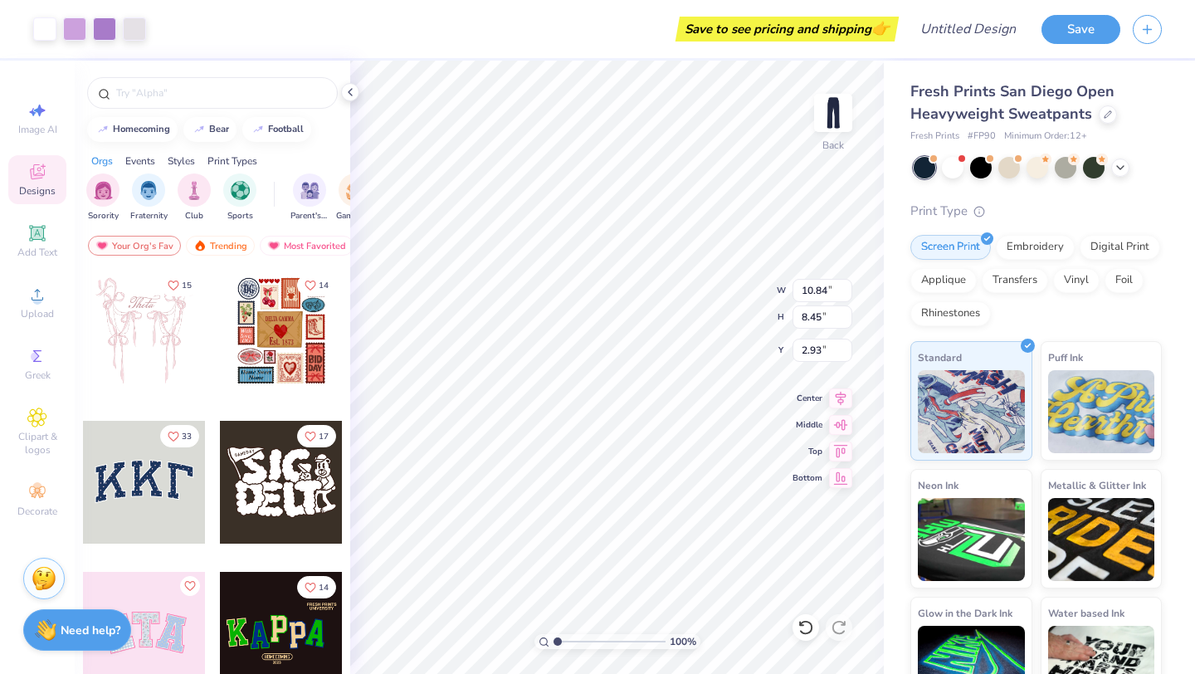
type input "0.50"
type input "10.25"
type input "7.69"
type input "5.99"
type input "7.59"
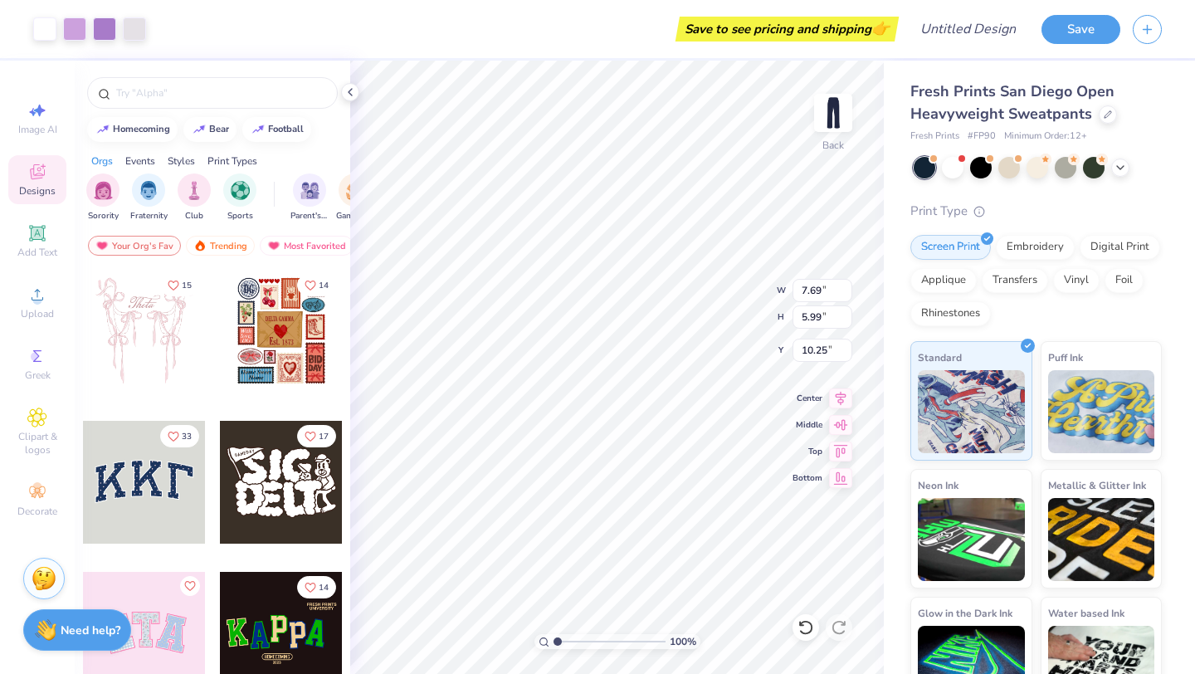
type input "8.85"
type input "8.96"
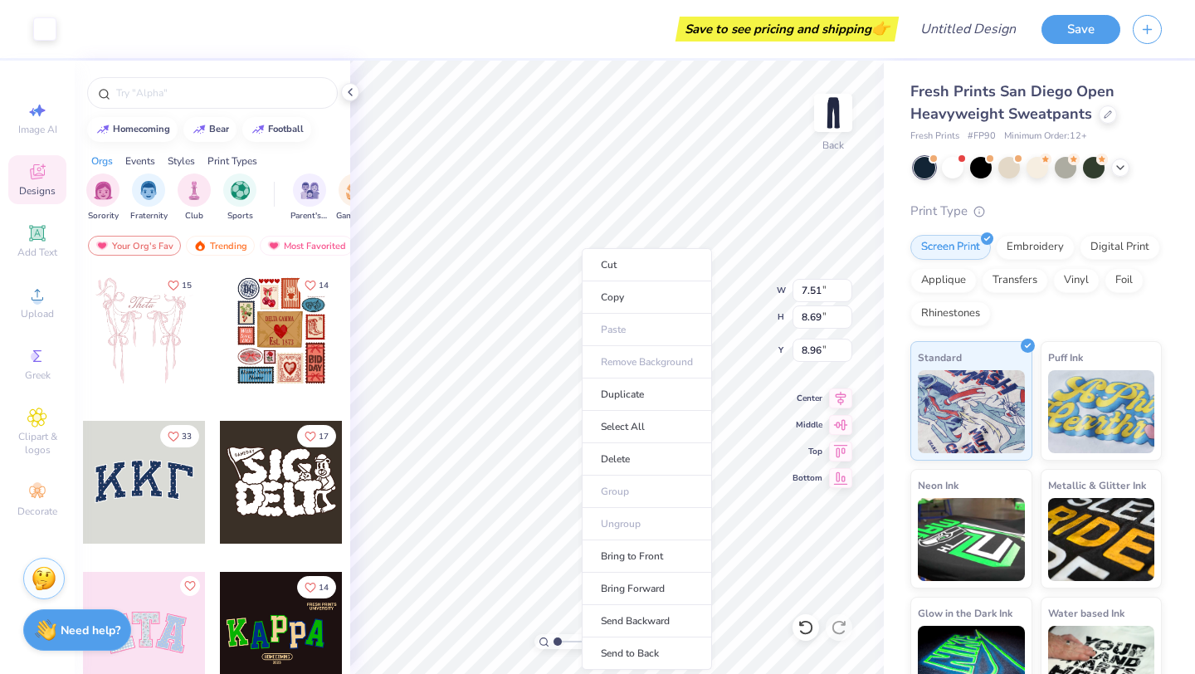
click at [627, 362] on ul "Cut Copy Paste Remove Background Duplicate Select All Delete Group Ungroup Brin…" at bounding box center [646, 458] width 130 height 421
type input "5.83"
type input "2.84"
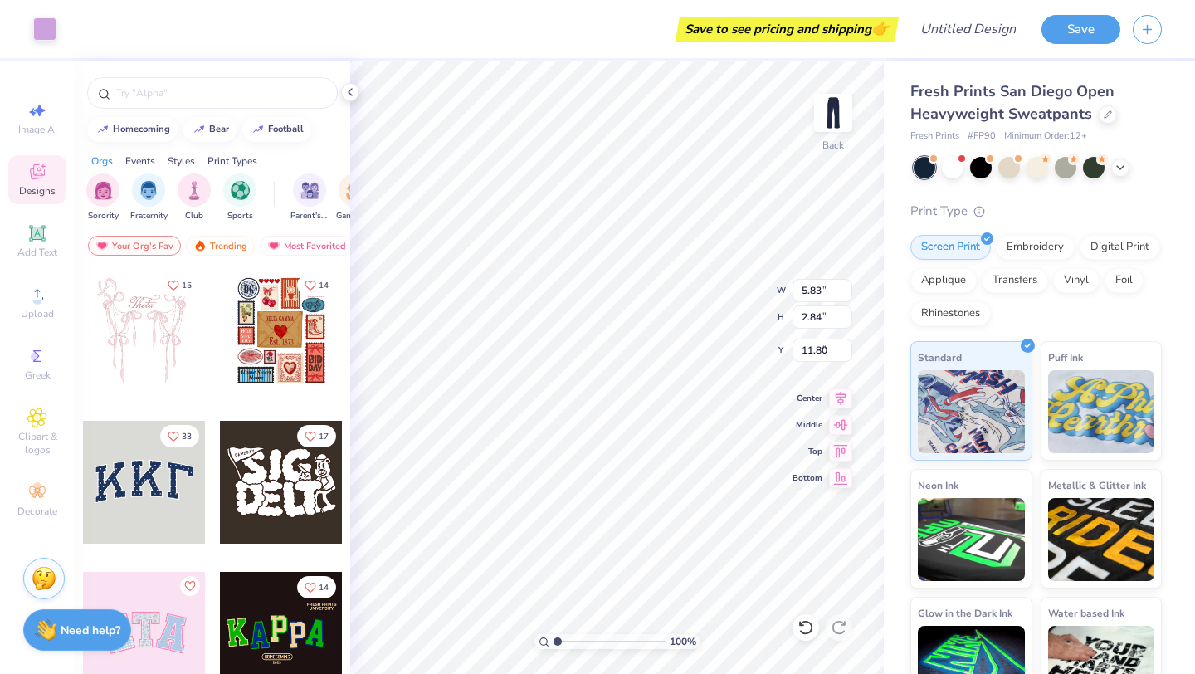
type input "1.79"
type input "7.51"
type input "8.69"
type input "21.28"
type input "11.93"
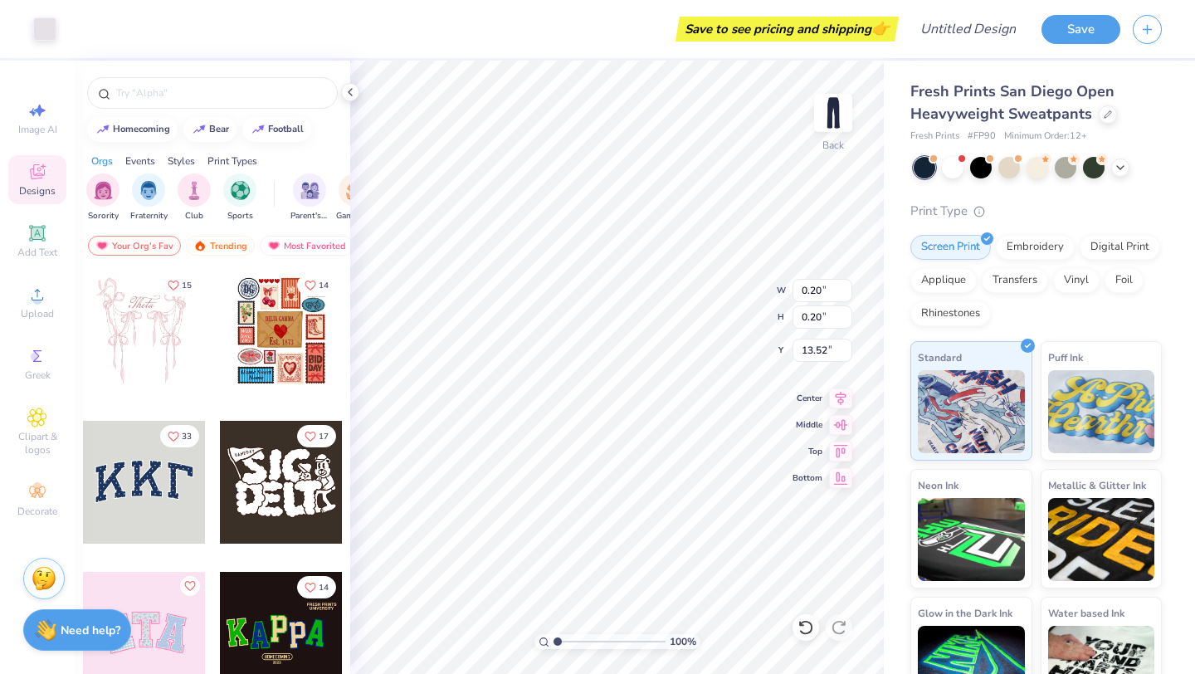
type input "13.52"
type input "0.39"
type input "13.36"
type input "3.03"
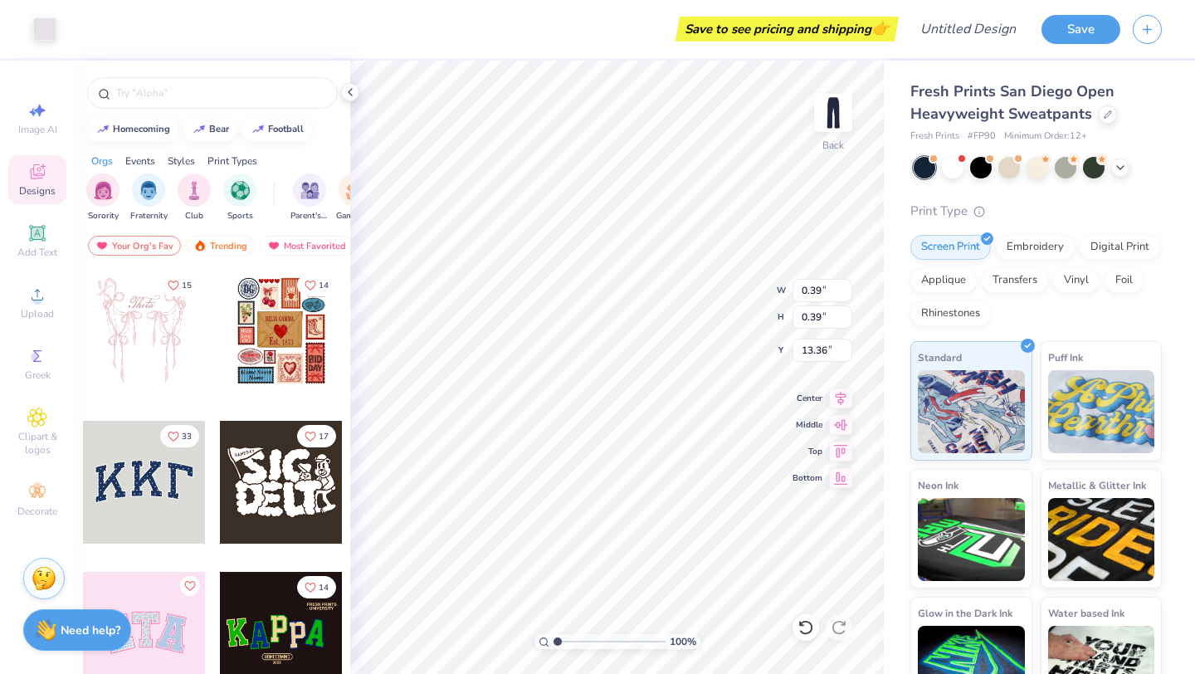
type input "3.03"
type input "26.17"
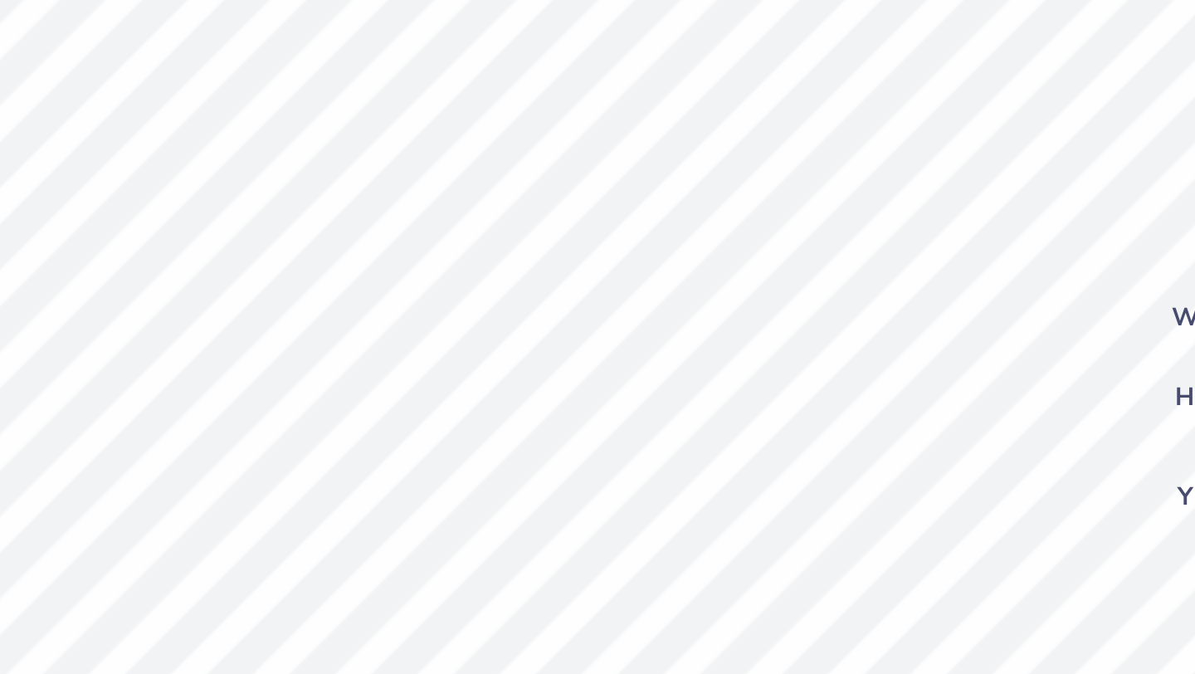
type input "5.97"
type input "2.99"
type input "18.29"
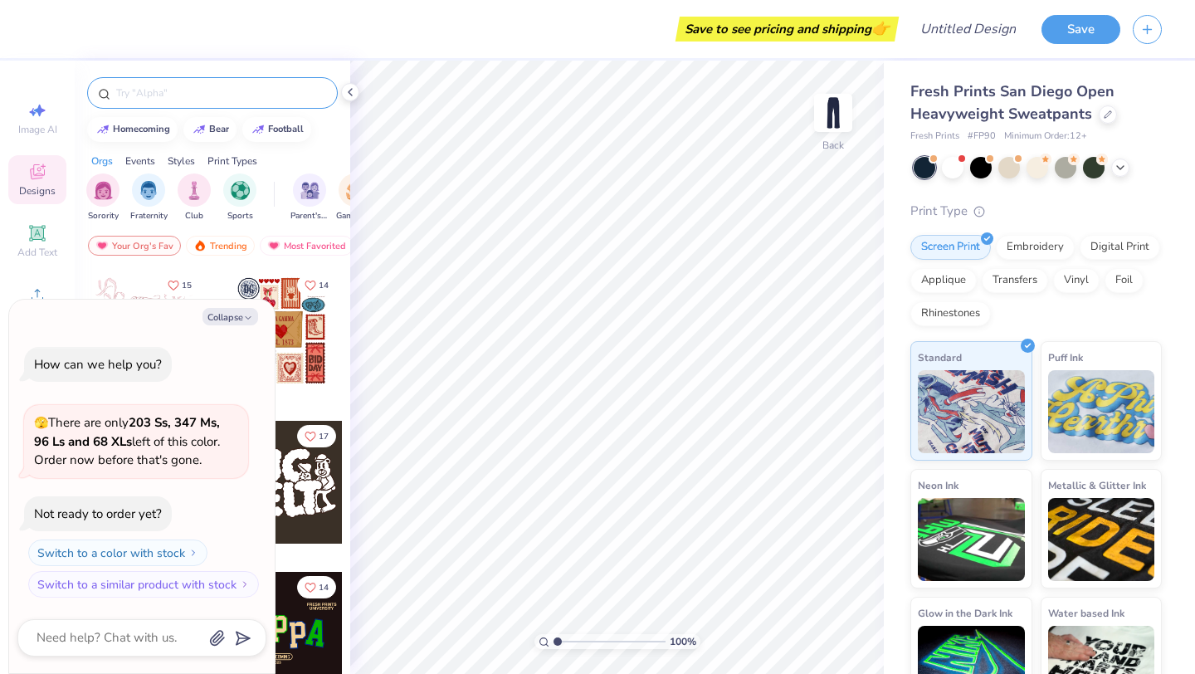
click at [196, 102] on div at bounding box center [212, 93] width 251 height 32
type textarea "x"
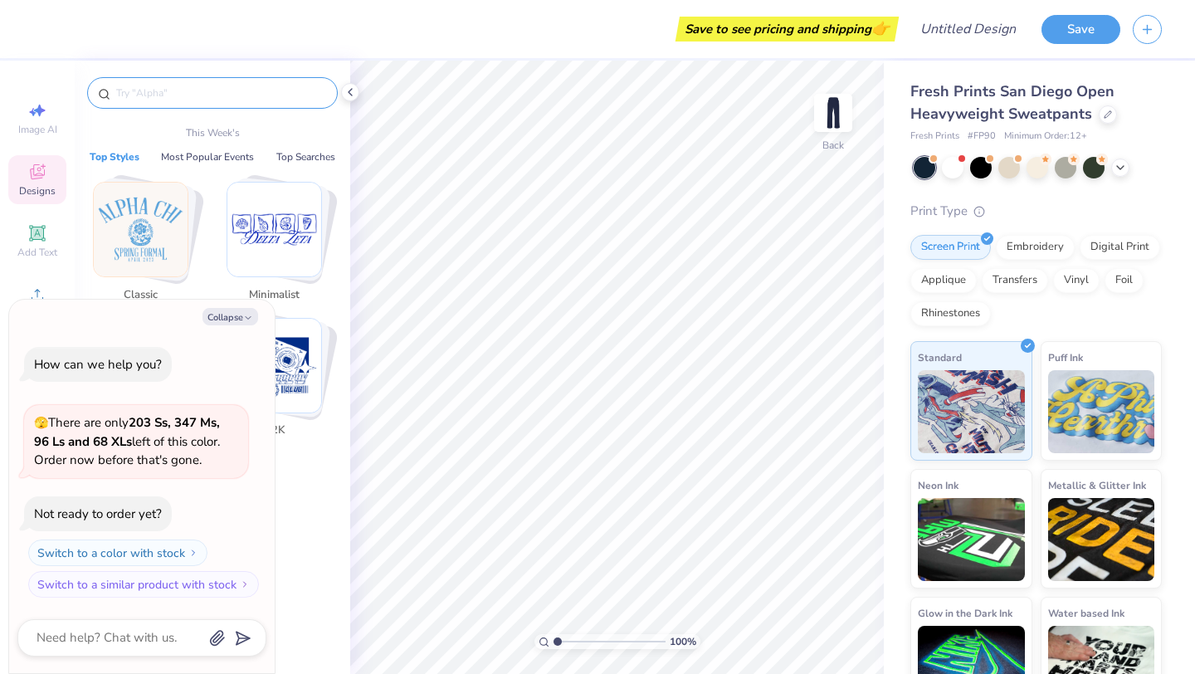
click at [197, 95] on input "text" at bounding box center [220, 93] width 212 height 17
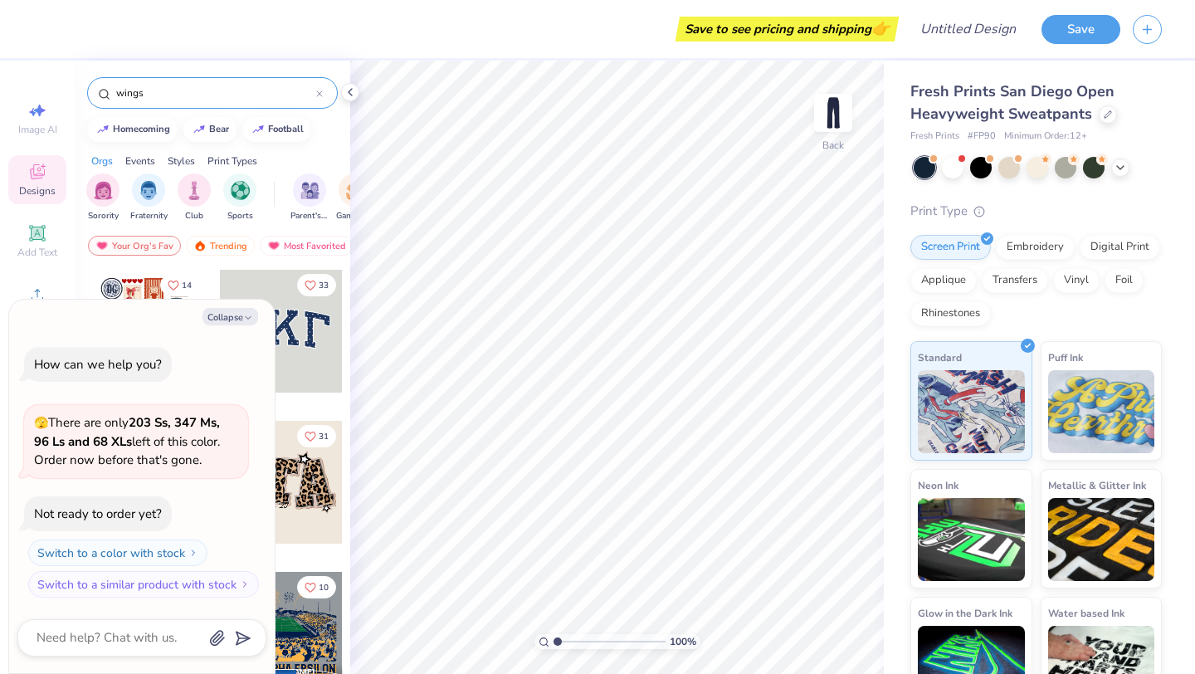
type input "wings"
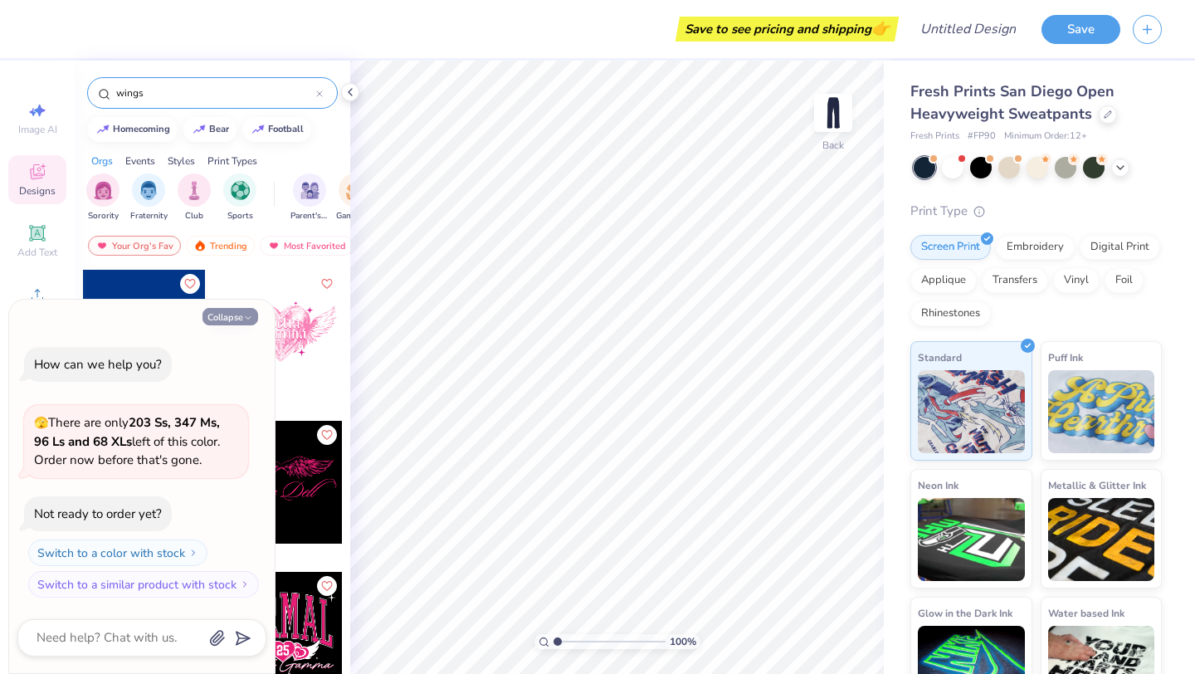
click at [233, 320] on button "Collapse" at bounding box center [230, 316] width 56 height 17
type textarea "x"
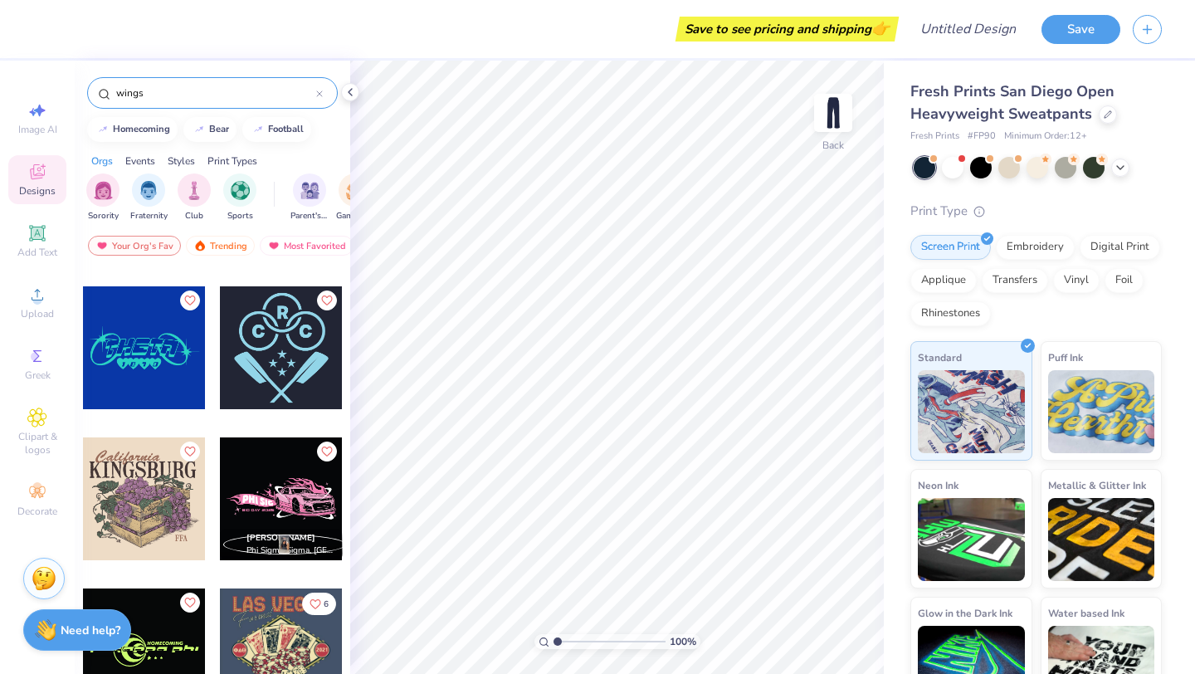
scroll to position [3156, 0]
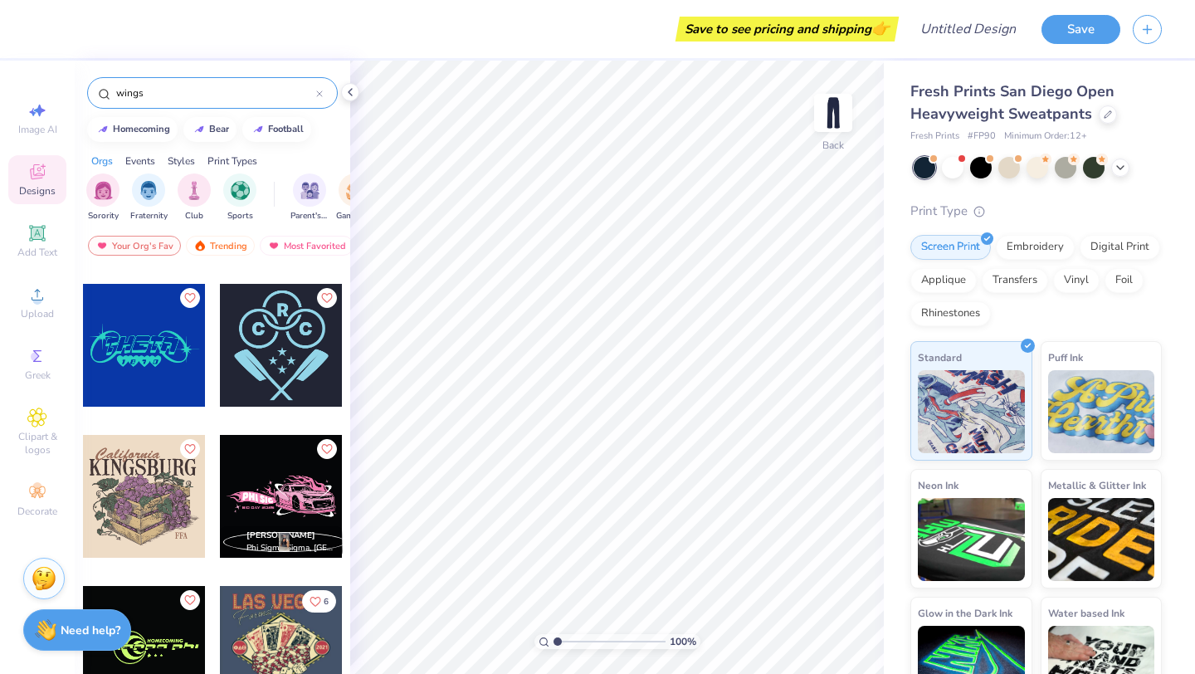
click at [191, 90] on input "wings" at bounding box center [215, 93] width 202 height 17
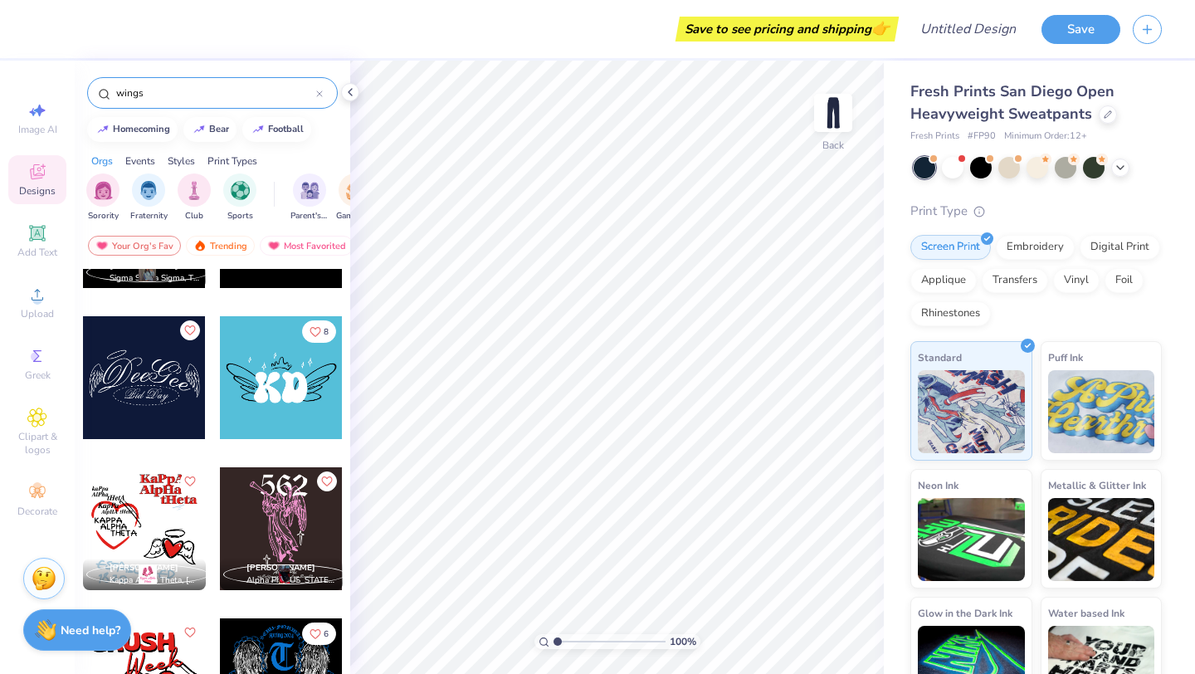
scroll to position [406, 0]
click at [163, 416] on div at bounding box center [144, 377] width 123 height 123
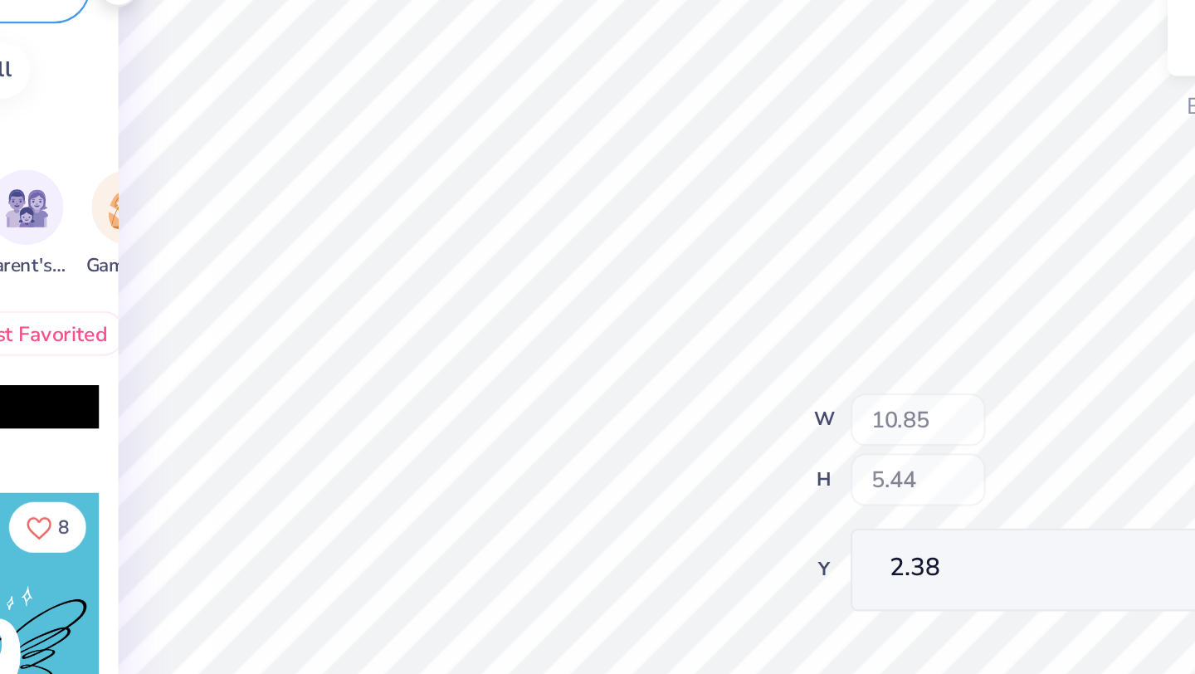
type input "2.39"
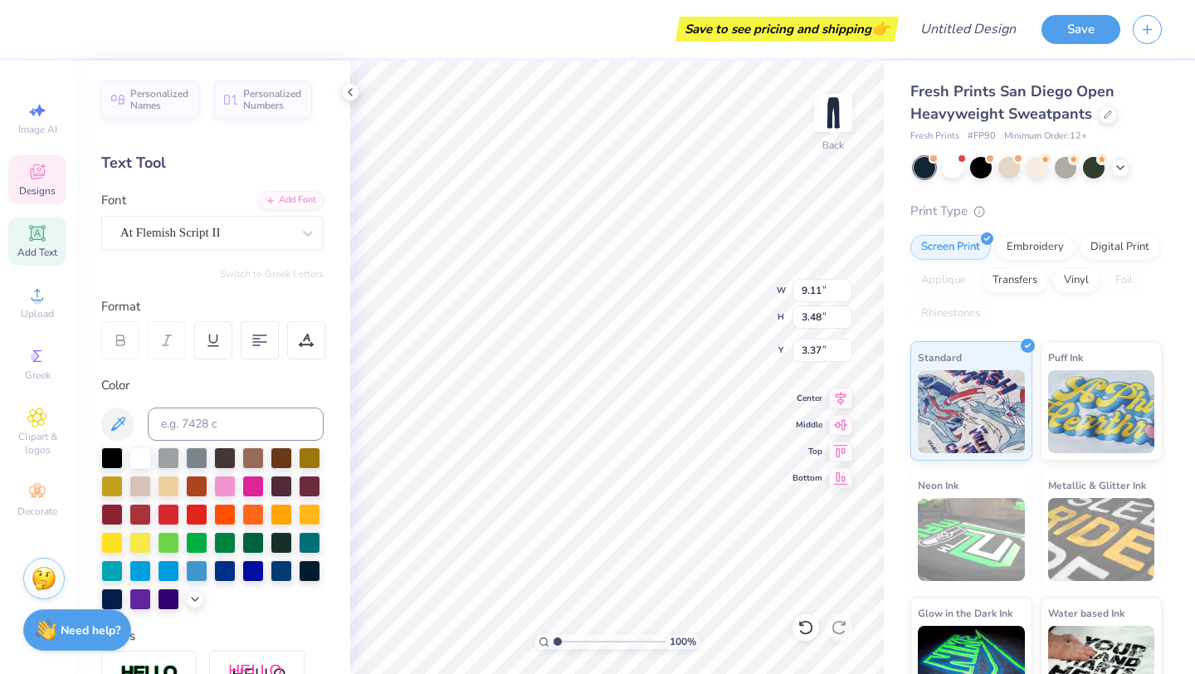
type input "15.60"
type input "5.44"
type input "12.36"
type input "3.49"
type input "7.93"
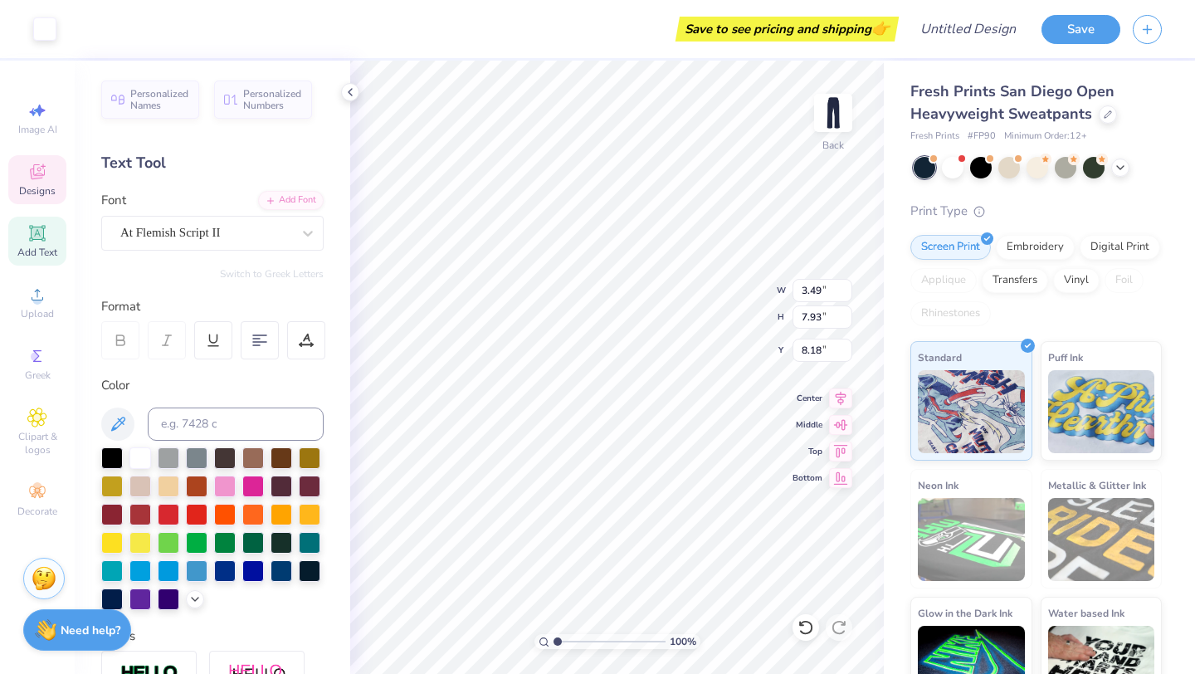
type input "8.18"
type input "7.92"
type input "3.50"
type input "0.50"
type input "2.70"
